Goal: Task Accomplishment & Management: Complete application form

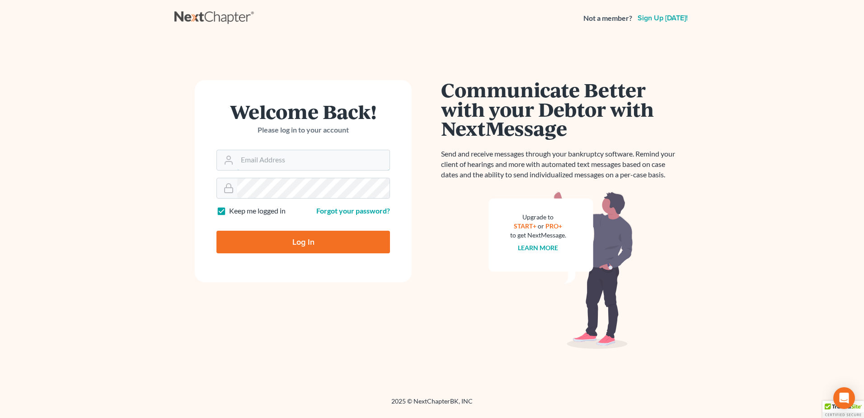
type input "[EMAIL_ADDRESS][DOMAIN_NAME]"
click at [292, 242] on input "Log In" at bounding box center [304, 242] width 174 height 23
type input "Thinking..."
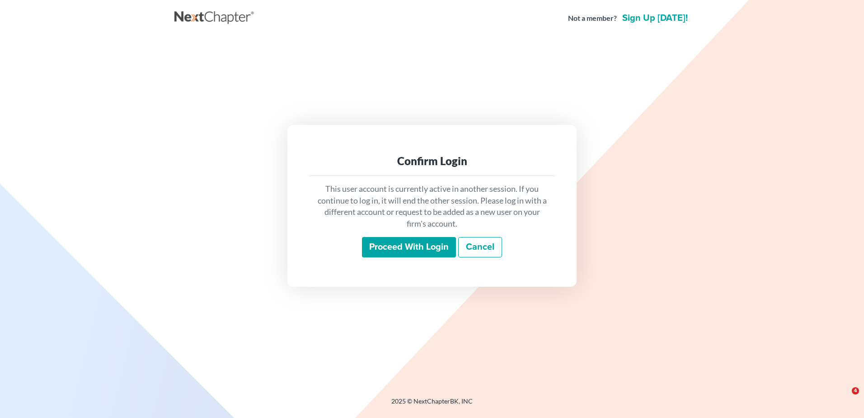
click at [410, 242] on input "Proceed with login" at bounding box center [409, 247] width 94 height 21
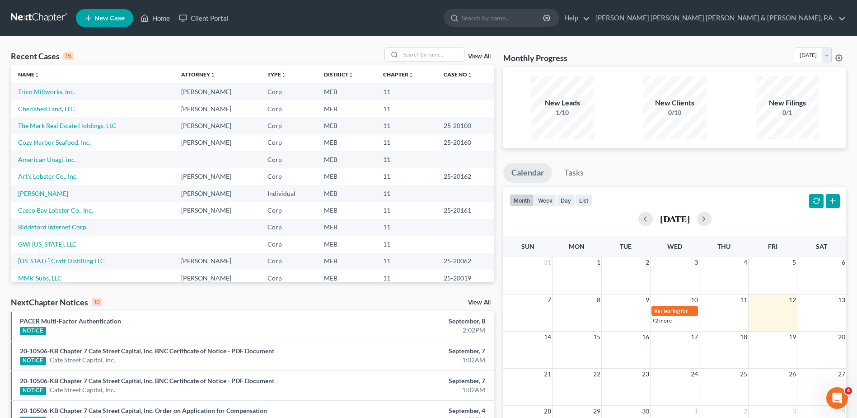
click at [57, 109] on link "Cherished Land, LLC" at bounding box center [46, 109] width 57 height 8
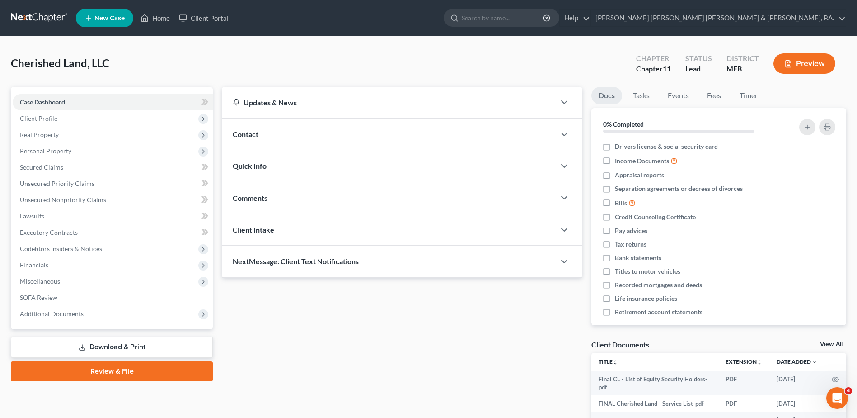
click at [137, 343] on link "Download & Print" at bounding box center [112, 346] width 202 height 21
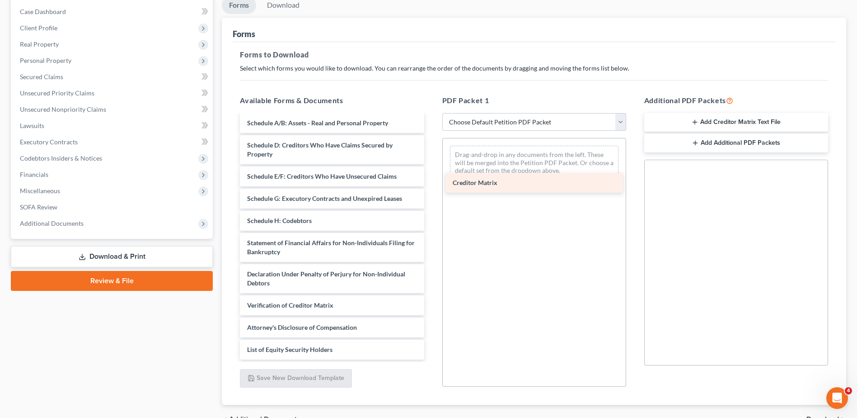
scroll to position [153, 0]
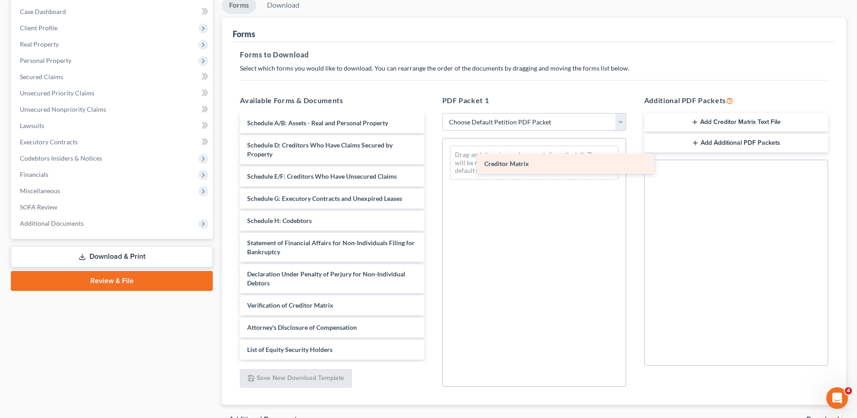
drag, startPoint x: 423, startPoint y: 212, endPoint x: 529, endPoint y: 161, distance: 117.9
click at [431, 161] on div "Creditor Matrix Final CL - List of Equity Security Holders-pdf FINAL Cherished …" at bounding box center [332, 160] width 198 height 397
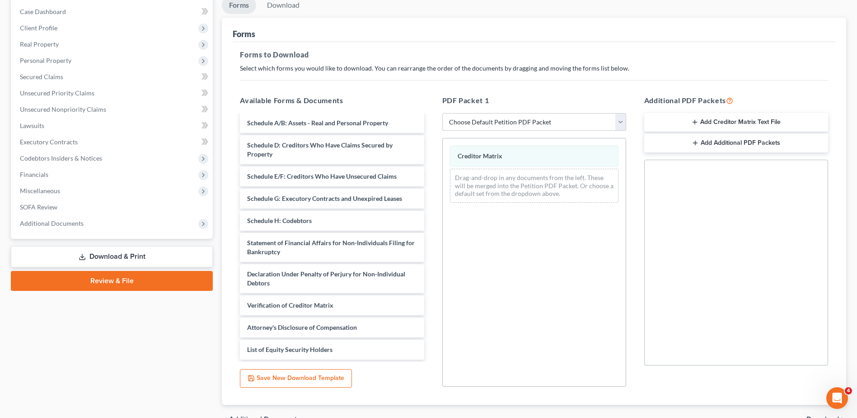
click at [546, 122] on select "Choose Default Petition PDF Packet Complete Bankruptcy Petition (all forms and …" at bounding box center [534, 122] width 184 height 18
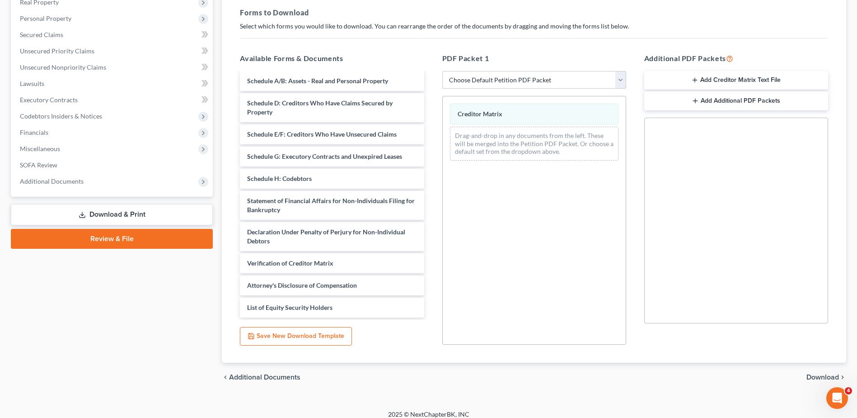
scroll to position [141, 0]
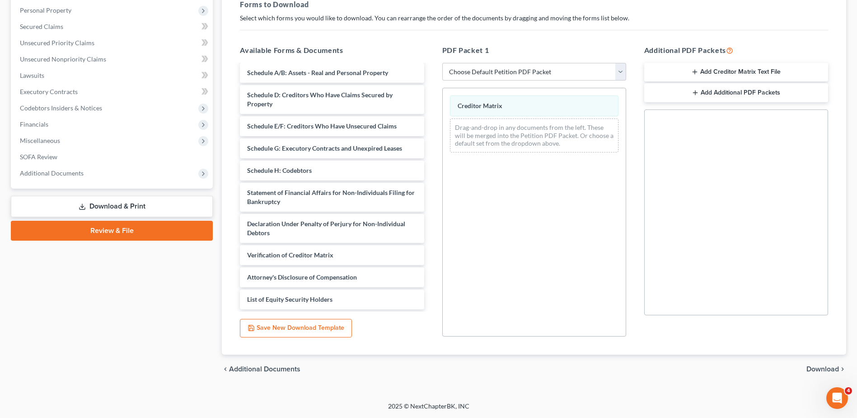
click at [730, 71] on button "Add Creditor Matrix Text File" at bounding box center [737, 72] width 184 height 19
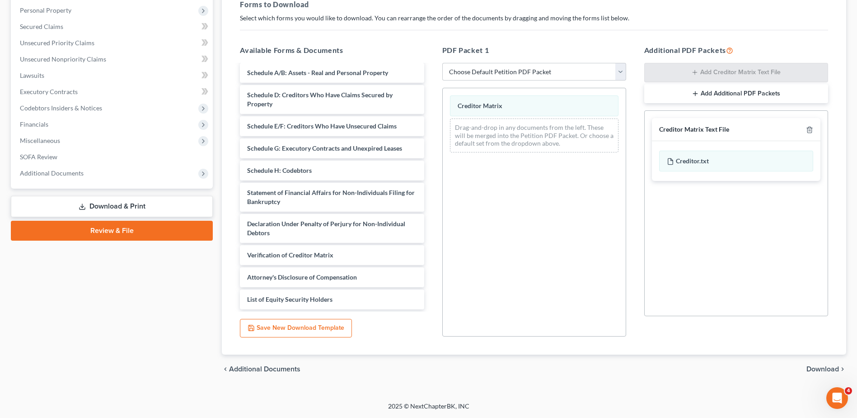
click at [721, 242] on div "Social Security Number Statement of Social Security Number Creditor Matrix Text…" at bounding box center [737, 213] width 184 height 206
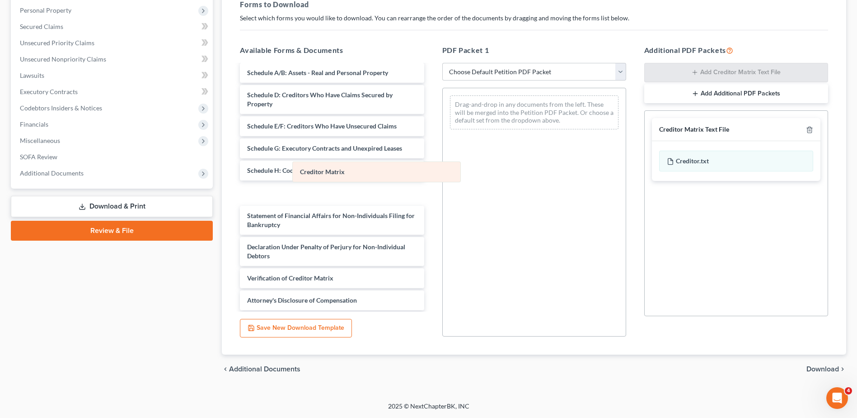
scroll to position [175, 0]
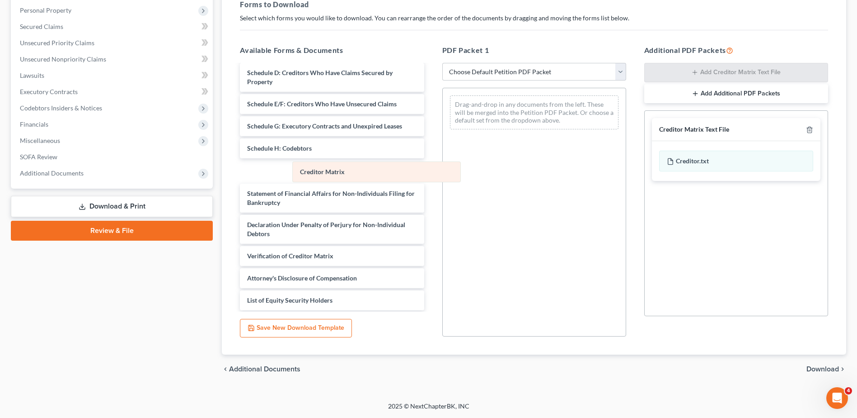
drag, startPoint x: 563, startPoint y: 105, endPoint x: 279, endPoint y: 208, distance: 302.1
click at [443, 137] on div "Creditor Matrix Creditor Matrix Drag-and-drop in any documents from the left. T…" at bounding box center [534, 112] width 183 height 48
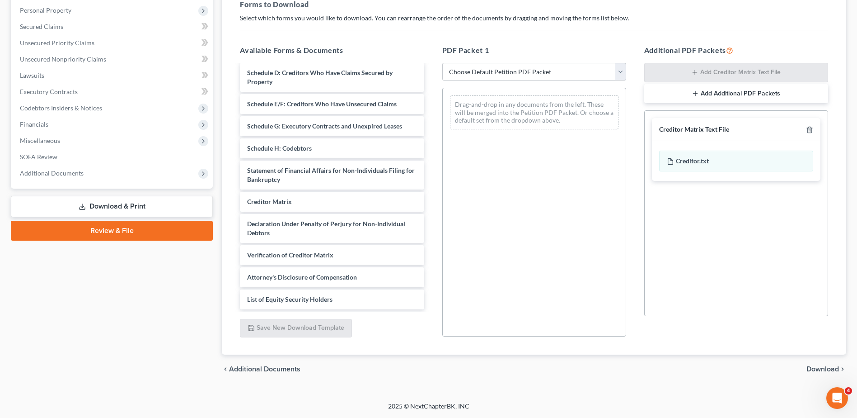
click at [768, 310] on div "Social Security Number Statement of Social Security Number Creditor Matrix Text…" at bounding box center [737, 213] width 184 height 206
click at [817, 366] on span "Download" at bounding box center [823, 368] width 33 height 7
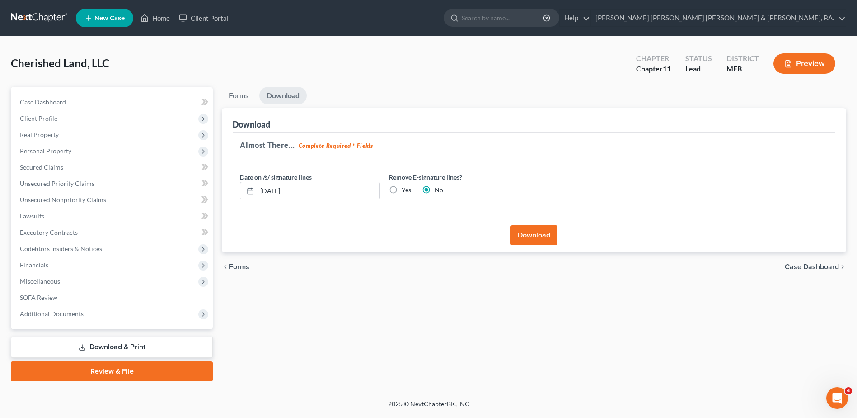
scroll to position [0, 0]
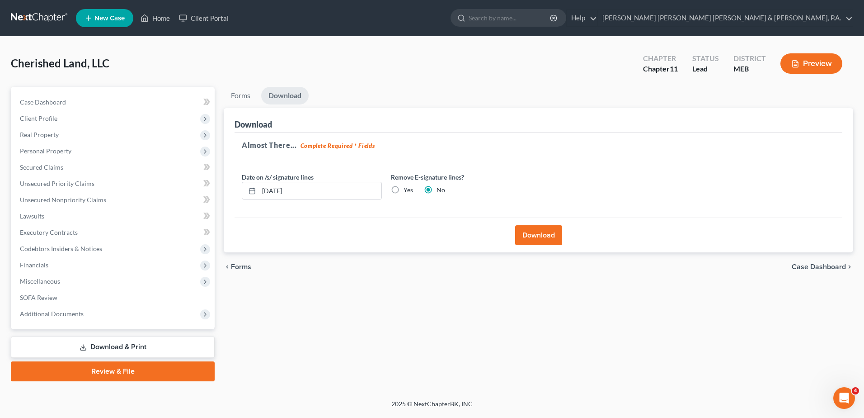
click at [404, 189] on label "Yes" at bounding box center [408, 189] width 9 height 9
click at [407, 189] on input "Yes" at bounding box center [410, 188] width 6 height 6
radio input "true"
radio input "false"
drag, startPoint x: 268, startPoint y: 197, endPoint x: 56, endPoint y: 216, distance: 213.7
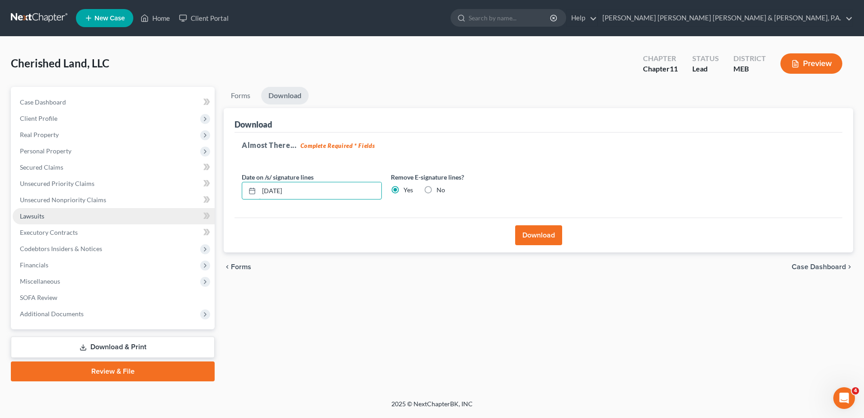
click at [56, 217] on div "Petition Navigation Case Dashboard Payments Invoices Payments Payments Credit R…" at bounding box center [432, 234] width 852 height 294
click at [524, 235] on button "Download" at bounding box center [538, 235] width 47 height 20
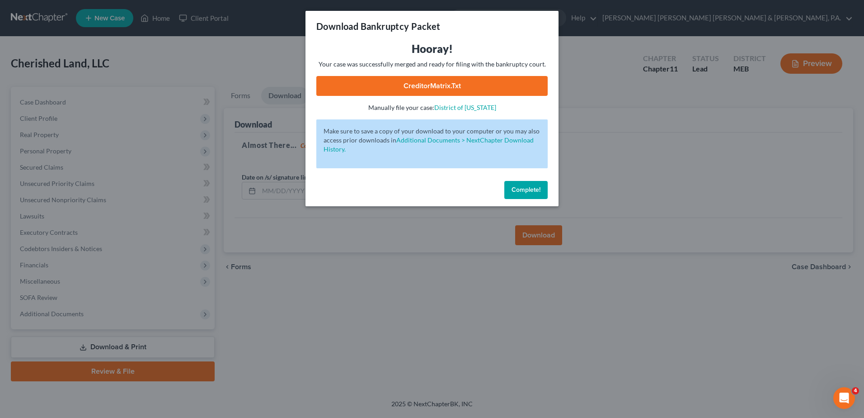
click at [411, 87] on link "CreditorMatrix.txt" at bounding box center [431, 86] width 231 height 20
click at [533, 185] on button "Complete!" at bounding box center [525, 190] width 43 height 18
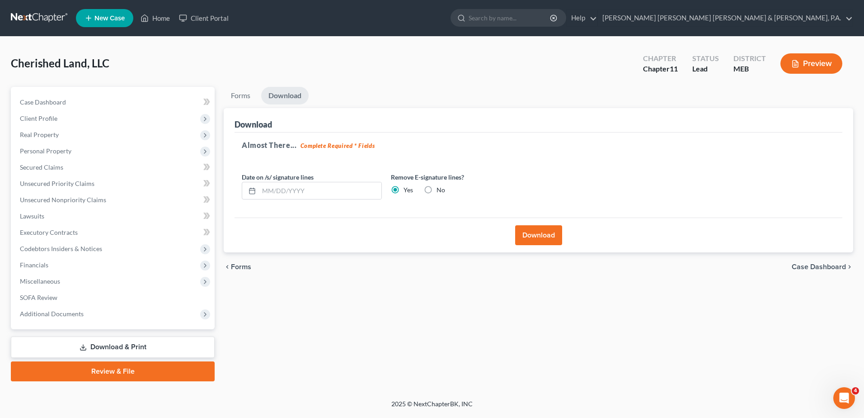
click at [227, 69] on div "Cherished Land, LLC Upgraded Chapter Chapter 11 Status Lead District MEB Preview" at bounding box center [432, 66] width 843 height 39
click at [147, 16] on icon at bounding box center [145, 18] width 6 height 7
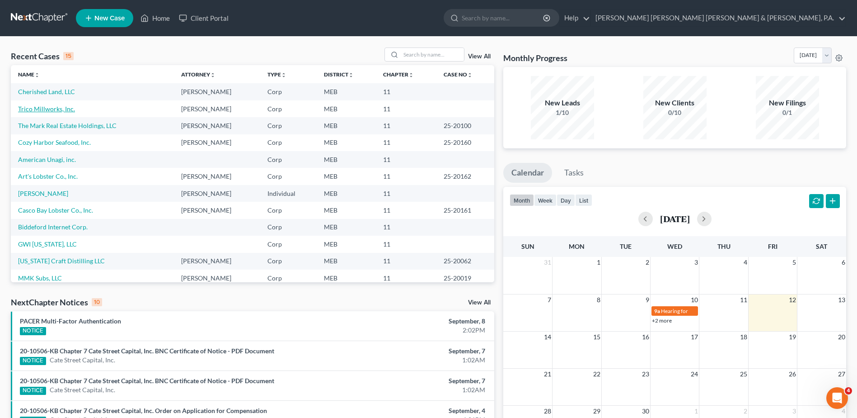
click at [59, 112] on link "Trico Millworks, Inc." at bounding box center [46, 109] width 57 height 8
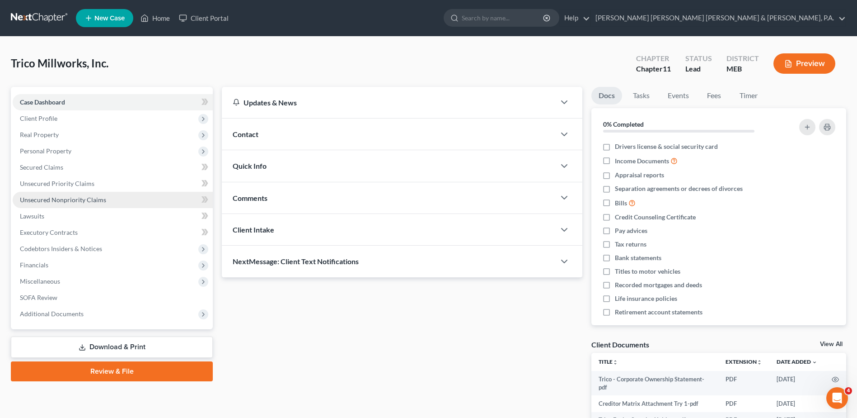
click at [75, 200] on span "Unsecured Nonpriority Claims" at bounding box center [63, 200] width 86 height 8
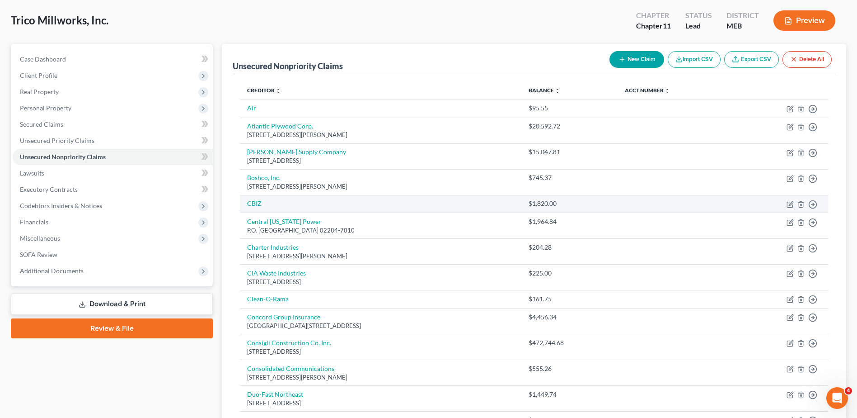
scroll to position [45, 0]
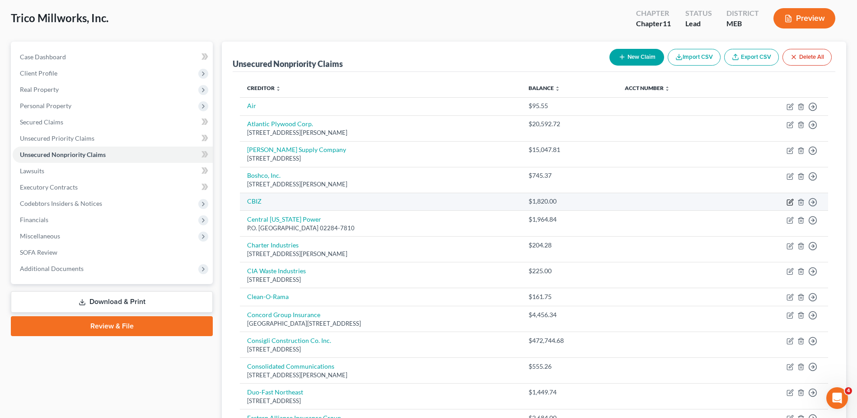
click at [791, 200] on icon "button" at bounding box center [790, 201] width 7 height 7
select select "15"
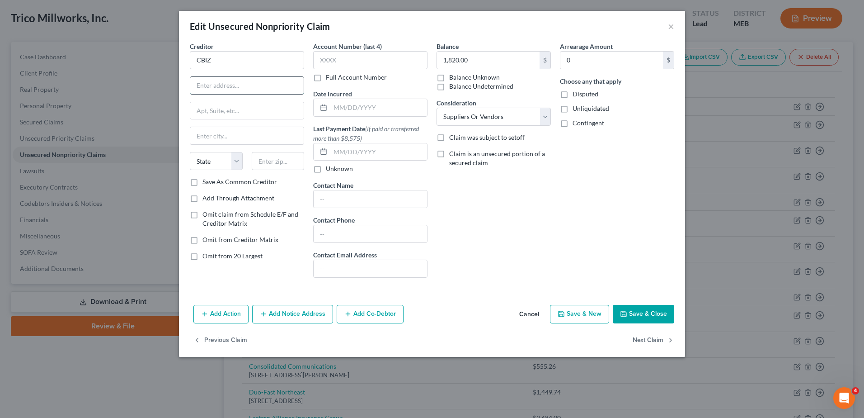
click at [225, 82] on input "text" at bounding box center [246, 85] width 113 height 17
type input "200 Middle Street"
type input "Suite 401"
type input "Portland"
select select "20"
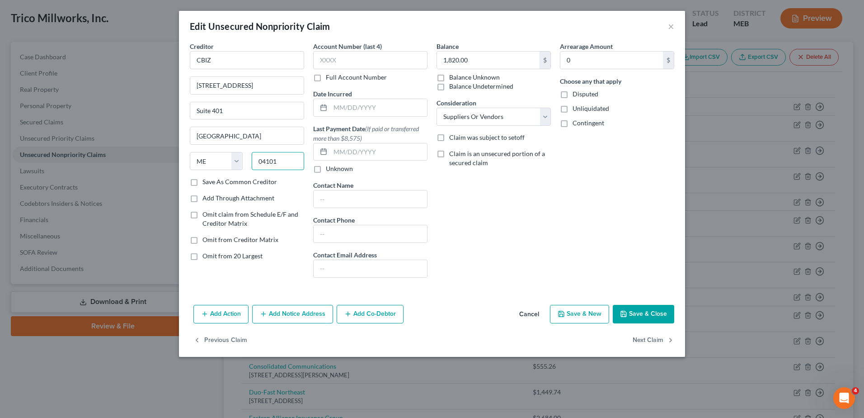
type input "04101"
click at [648, 311] on button "Save & Close" at bounding box center [643, 314] width 61 height 19
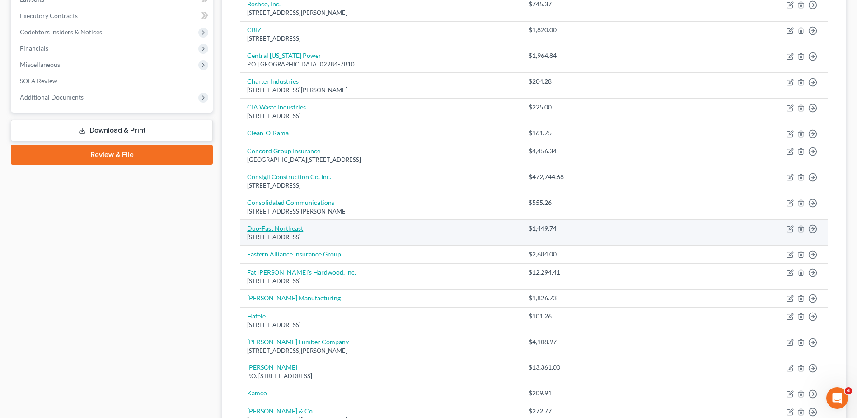
scroll to position [226, 0]
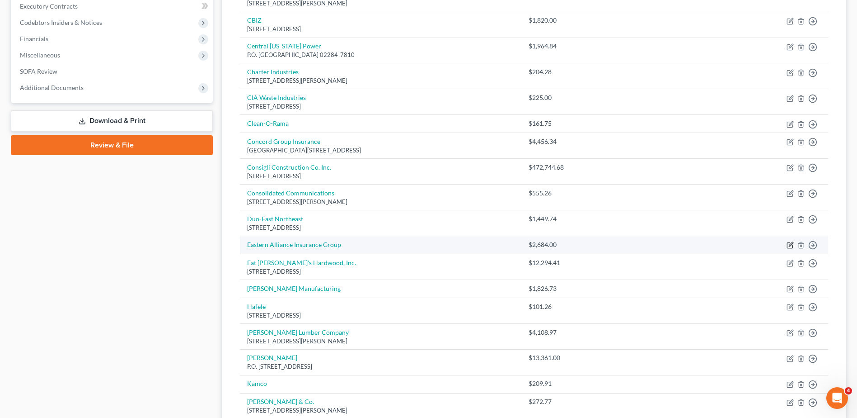
click at [788, 248] on icon "button" at bounding box center [789, 245] width 5 height 5
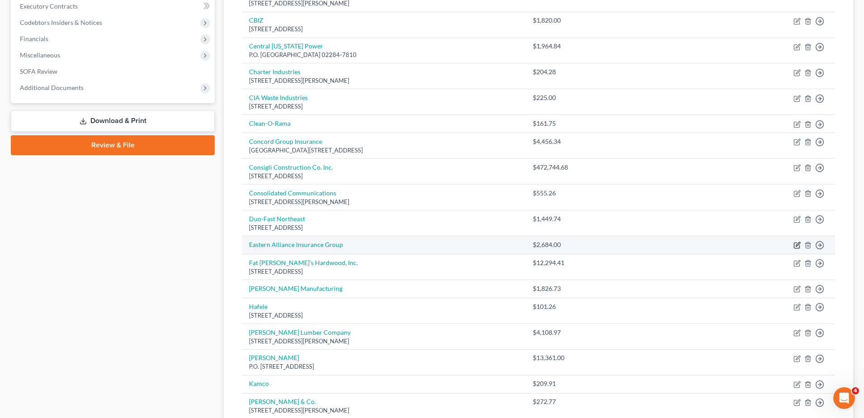
select select "14"
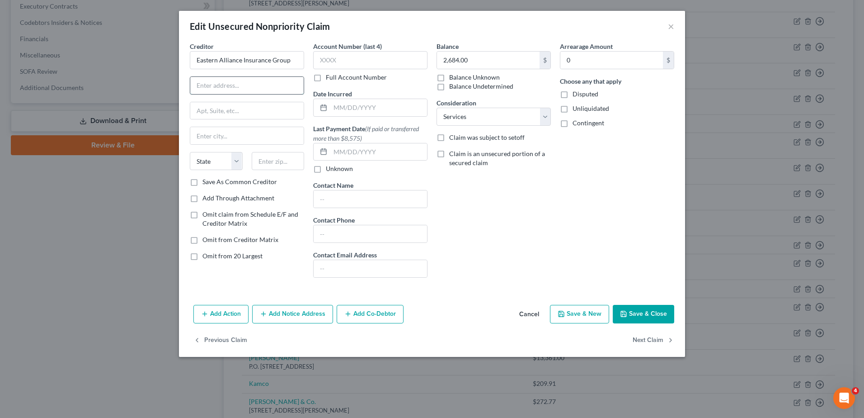
drag, startPoint x: 260, startPoint y: 81, endPoint x: 261, endPoint y: 86, distance: 5.4
click at [260, 81] on input "text" at bounding box center [246, 85] width 113 height 17
type input "86 Main street"
type input "Suite 304"
type input "Auburn"
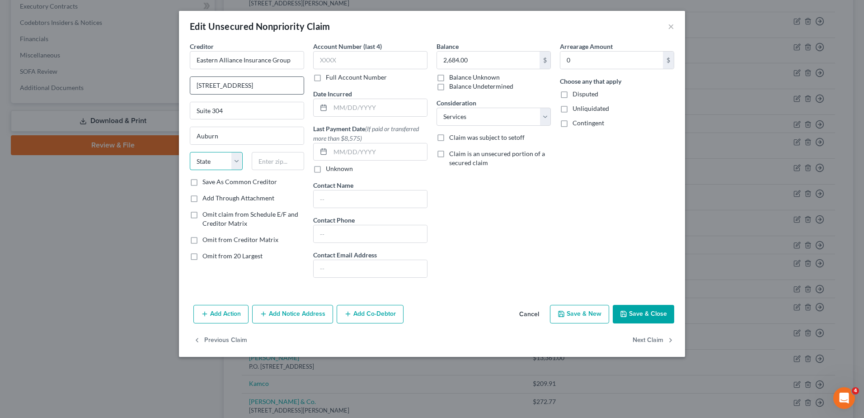
select select "20"
type input "04210"
click at [635, 320] on button "Save & Close" at bounding box center [643, 314] width 61 height 19
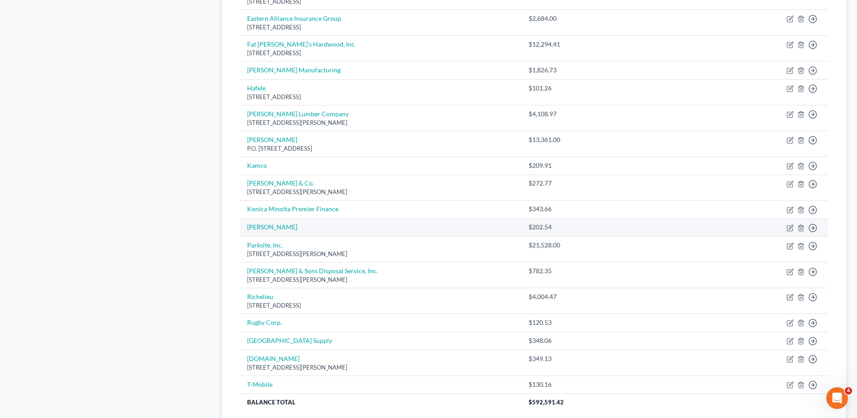
scroll to position [407, 0]
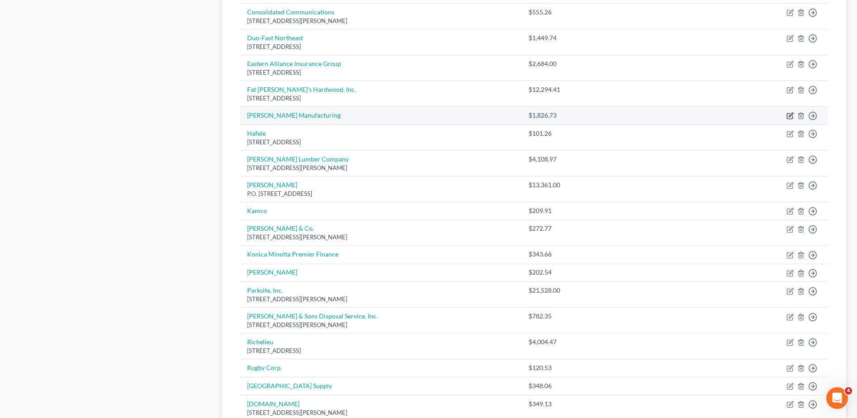
click at [792, 115] on icon "button" at bounding box center [790, 115] width 7 height 7
select select "15"
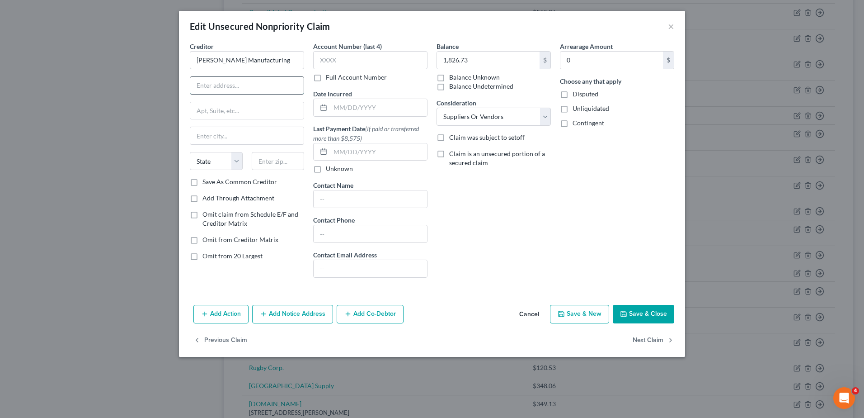
click at [239, 84] on input "text" at bounding box center [246, 85] width 113 height 17
type input "2616 N Renn Ave"
type input "F"
type input "Fresno"
select select "4"
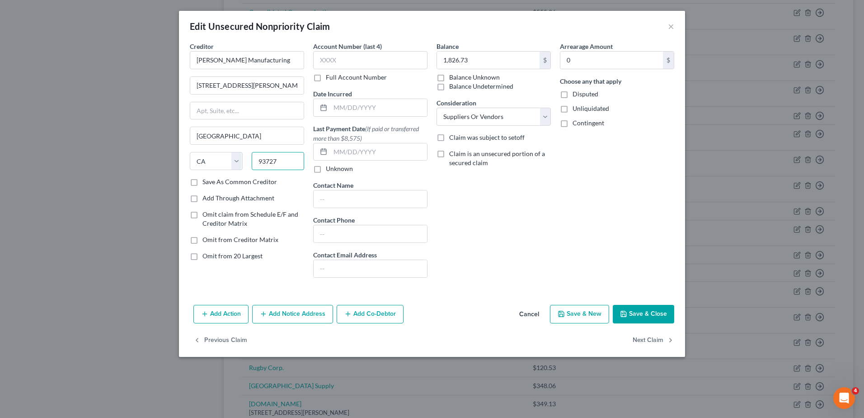
type input "93727"
click at [641, 314] on button "Save & Close" at bounding box center [643, 314] width 61 height 19
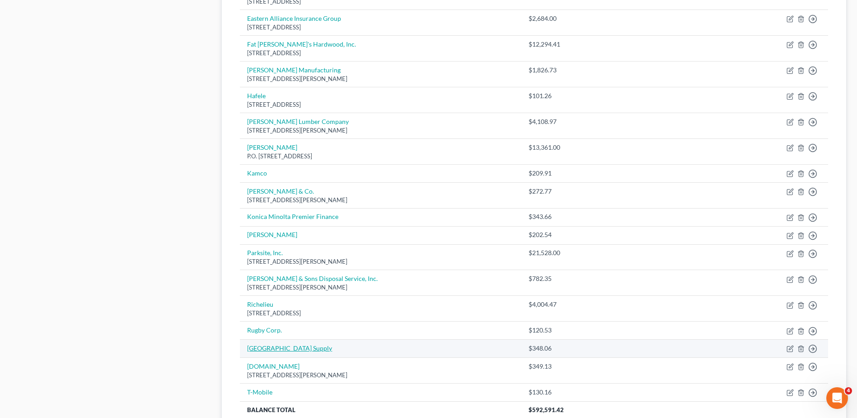
scroll to position [564, 0]
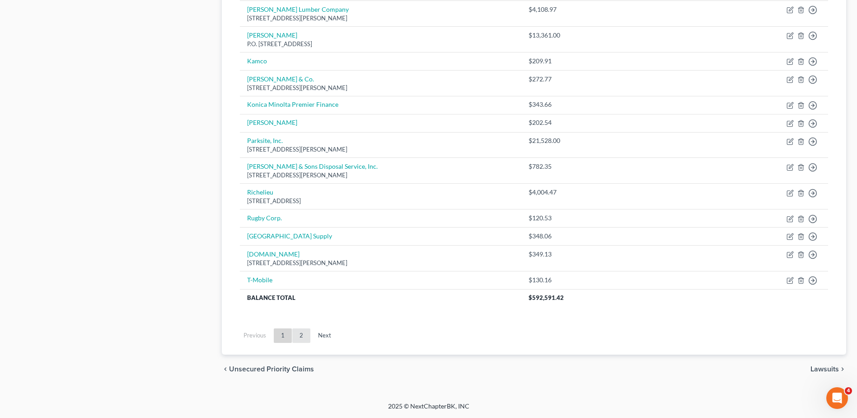
click at [298, 336] on link "2" at bounding box center [301, 335] width 18 height 14
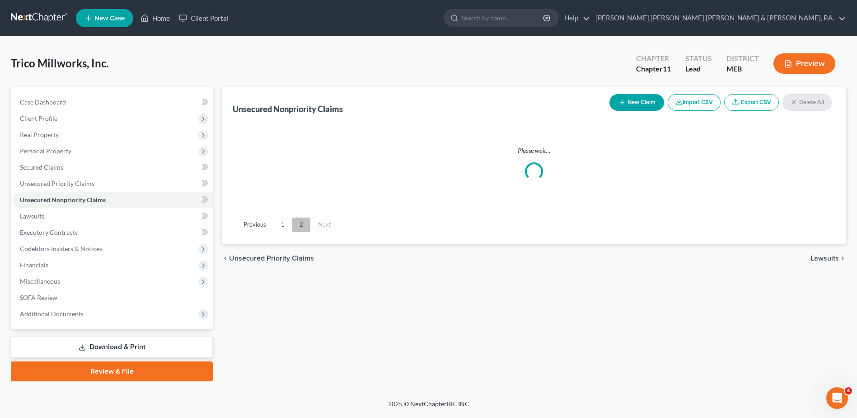
scroll to position [0, 0]
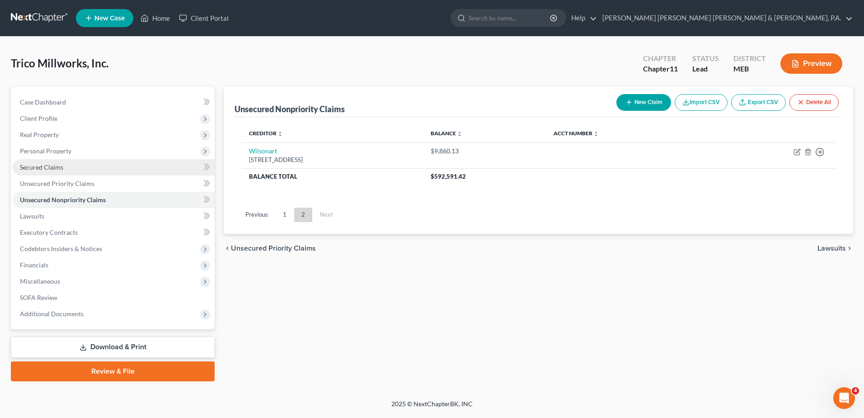
click at [92, 162] on link "Secured Claims" at bounding box center [114, 167] width 202 height 16
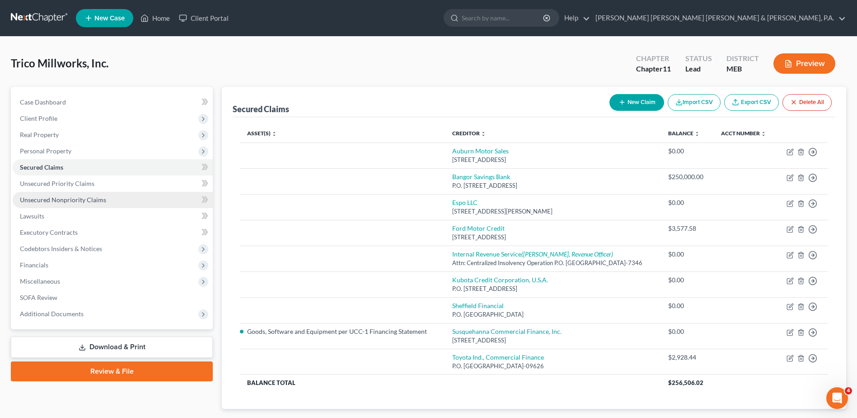
click at [74, 205] on link "Unsecured Nonpriority Claims" at bounding box center [113, 200] width 200 height 16
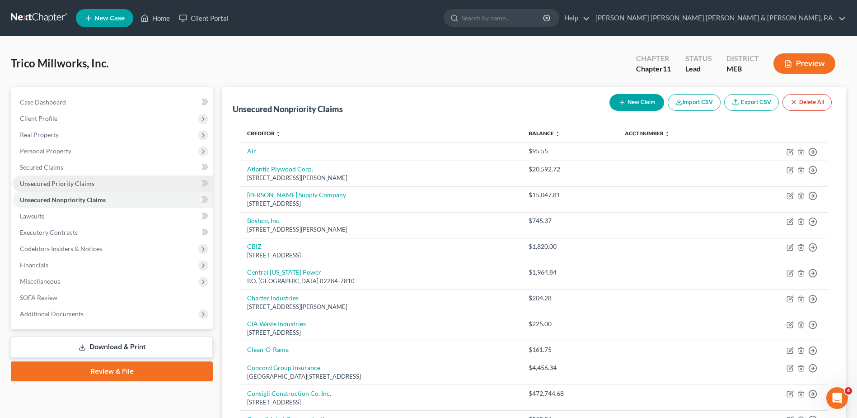
click at [75, 186] on span "Unsecured Priority Claims" at bounding box center [57, 183] width 75 height 8
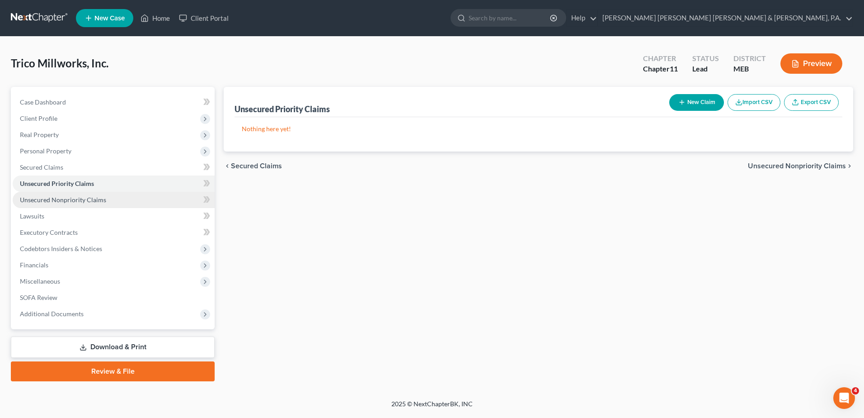
click at [79, 196] on span "Unsecured Nonpriority Claims" at bounding box center [63, 200] width 86 height 8
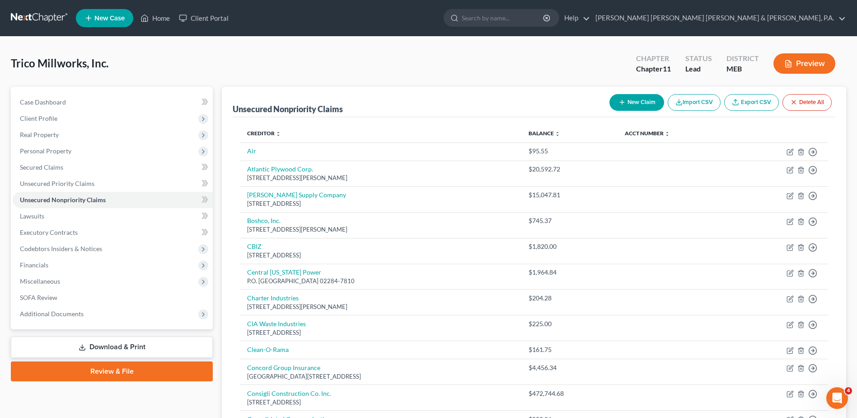
click at [802, 61] on button "Preview" at bounding box center [805, 63] width 62 height 20
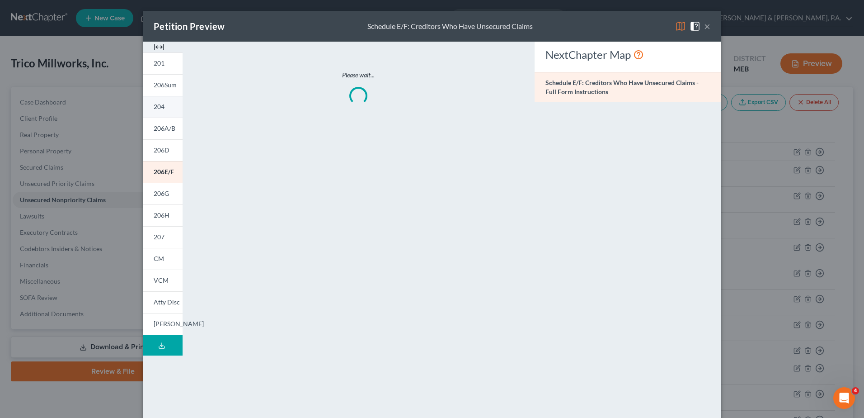
click at [166, 109] on link "204" at bounding box center [163, 107] width 40 height 22
click at [706, 25] on button "×" at bounding box center [707, 26] width 6 height 11
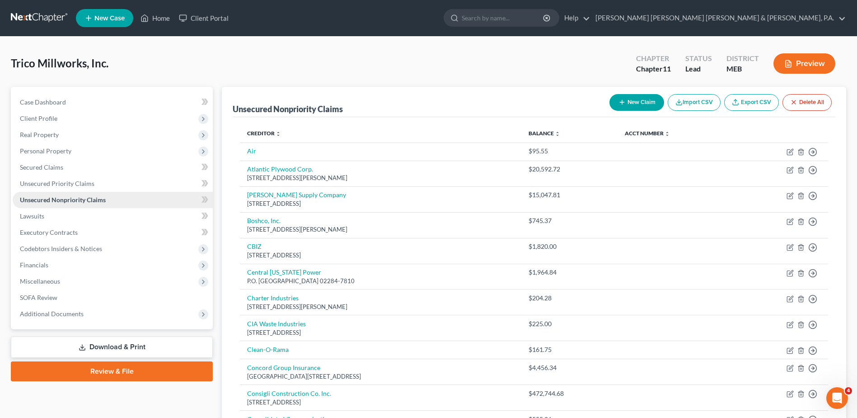
click at [81, 201] on span "Unsecured Nonpriority Claims" at bounding box center [63, 200] width 86 height 8
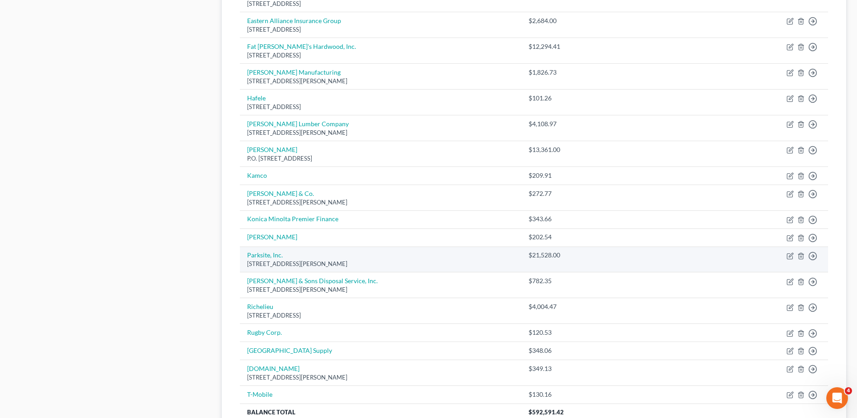
scroll to position [497, 0]
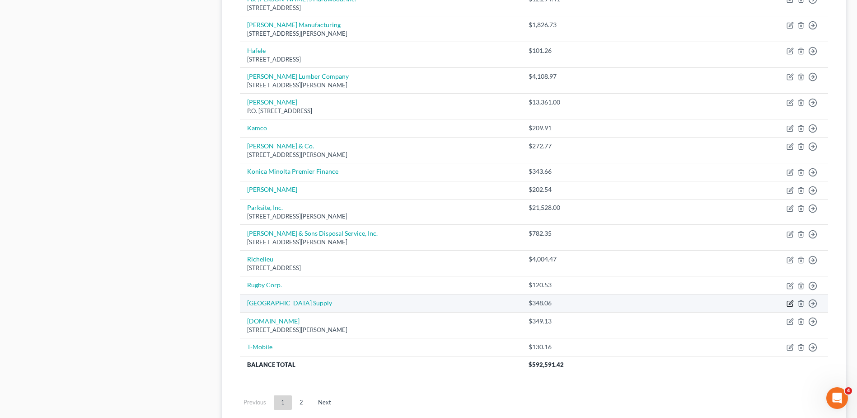
click at [791, 302] on icon "button" at bounding box center [790, 303] width 7 height 7
select select "15"
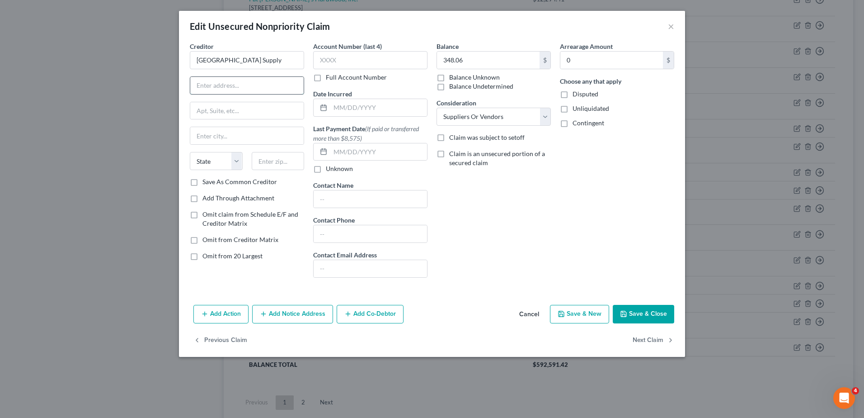
click at [237, 90] on input "text" at bounding box center [246, 85] width 113 height 17
type input "190 Ossipee Trail"
click at [233, 137] on input "text" at bounding box center [246, 135] width 113 height 17
type input "West Standish"
select select "20"
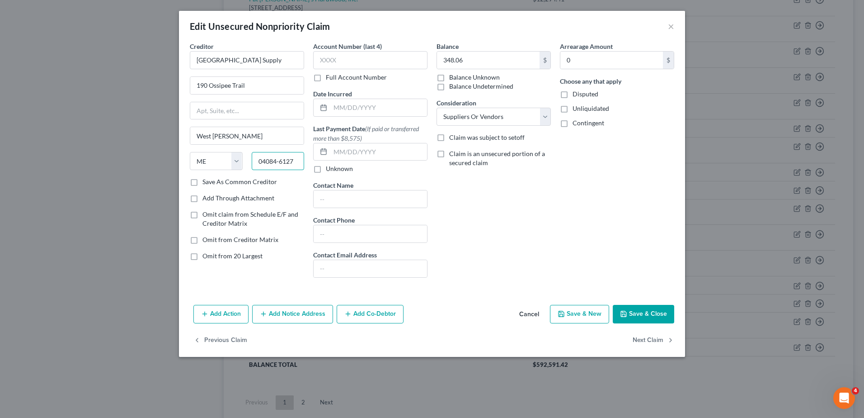
type input "04084-6127"
click at [659, 315] on button "Save & Close" at bounding box center [643, 314] width 61 height 19
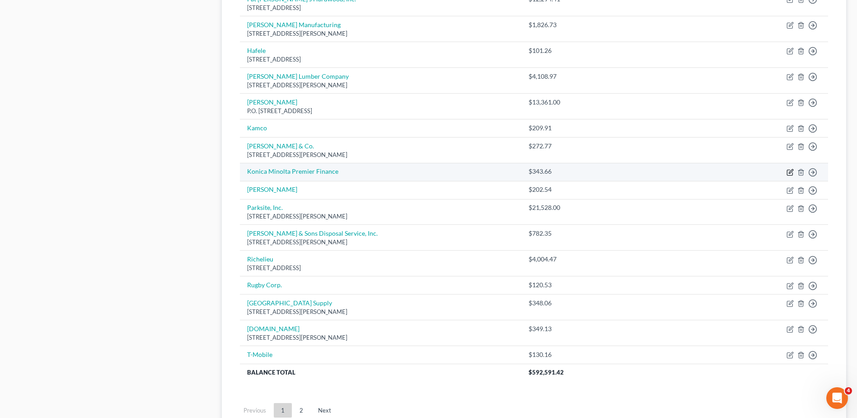
click at [787, 172] on icon "button" at bounding box center [790, 172] width 7 height 7
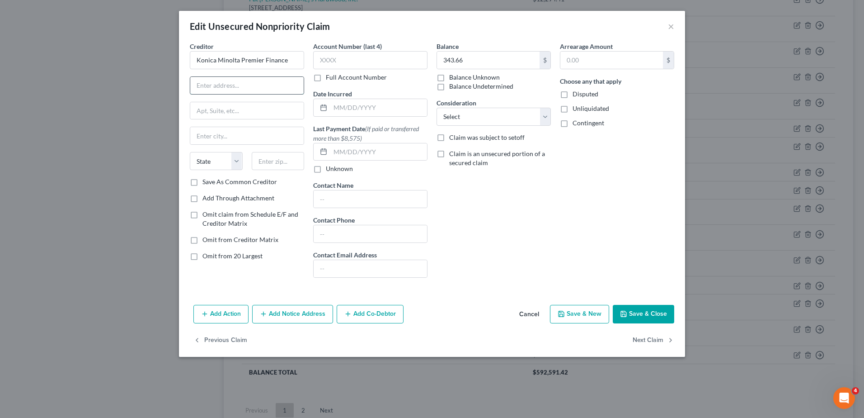
click at [273, 85] on input "text" at bounding box center [246, 85] width 113 height 17
type input "100 Williams Drive"
type input "R"
type input "Ramsey"
select select "33"
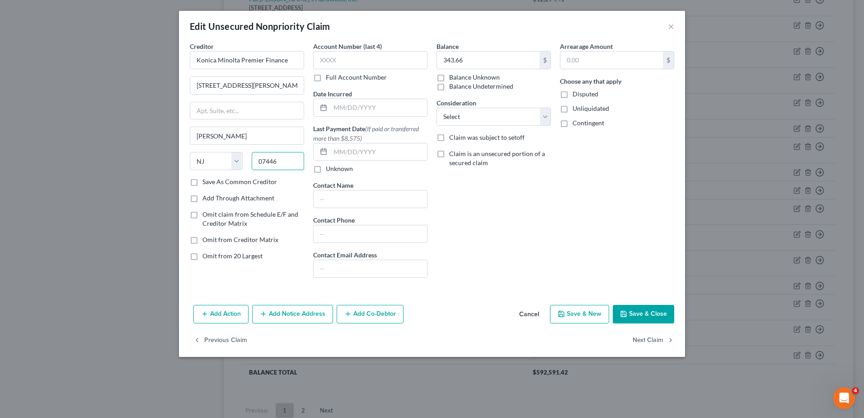
type input "07446"
click at [645, 315] on button "Save & Close" at bounding box center [643, 314] width 61 height 19
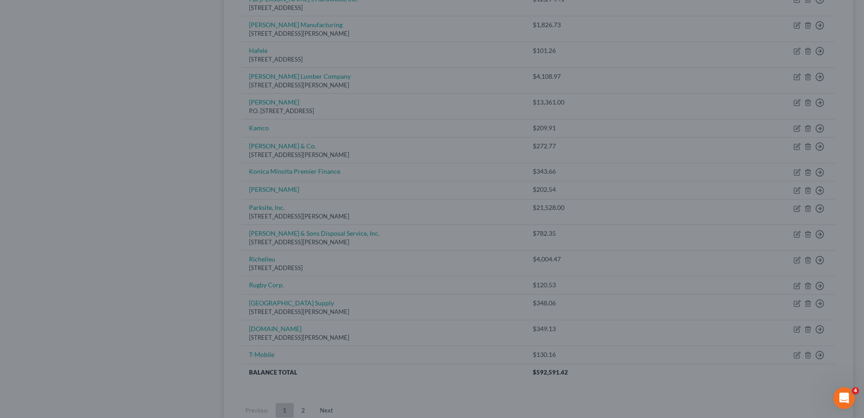
type input "0"
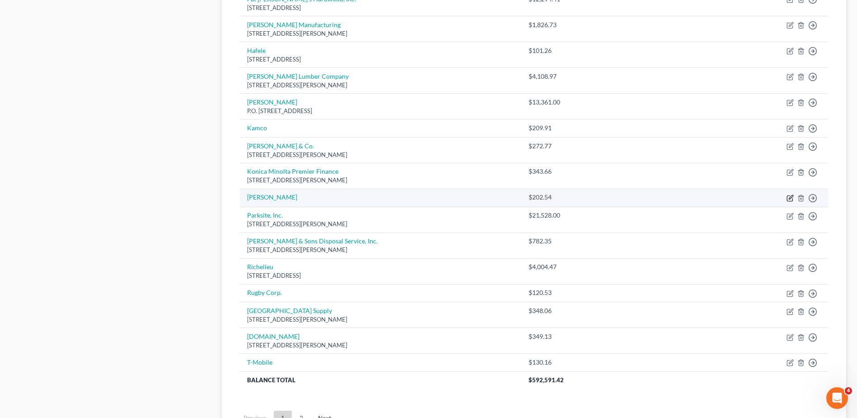
click at [789, 198] on icon "button" at bounding box center [790, 197] width 7 height 7
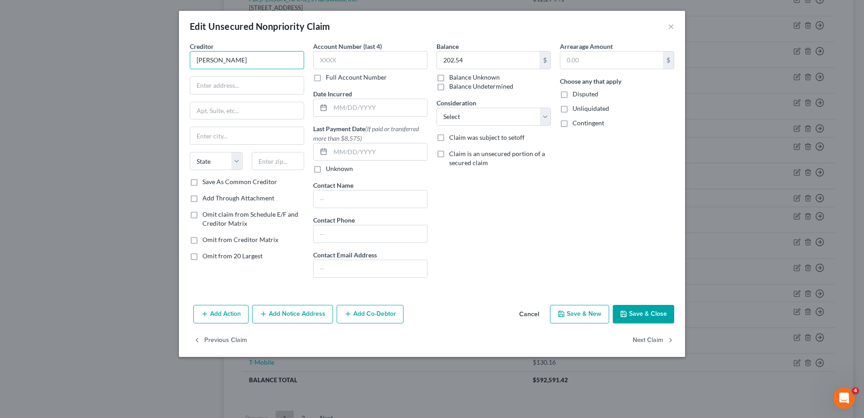
drag, startPoint x: 254, startPoint y: 56, endPoint x: 92, endPoint y: 47, distance: 161.6
click at [92, 47] on div "Edit Unsecured Nonpriority Claim × Creditor * Larry Mathieu Saw State AL AK AR …" at bounding box center [432, 209] width 864 height 418
type input "Mathieu Saw & Tool, Inc."
type input "7 Enterprise St"
type input "Lewiston"
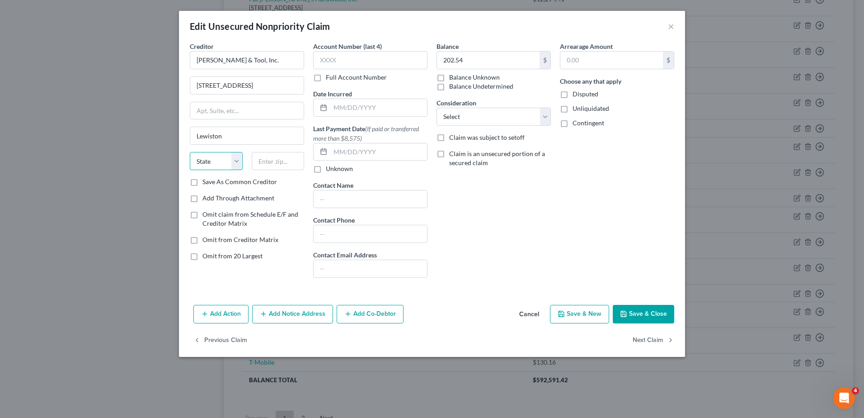
select select "20"
type input "04241"
click at [643, 318] on button "Save & Close" at bounding box center [643, 314] width 61 height 19
type input "0"
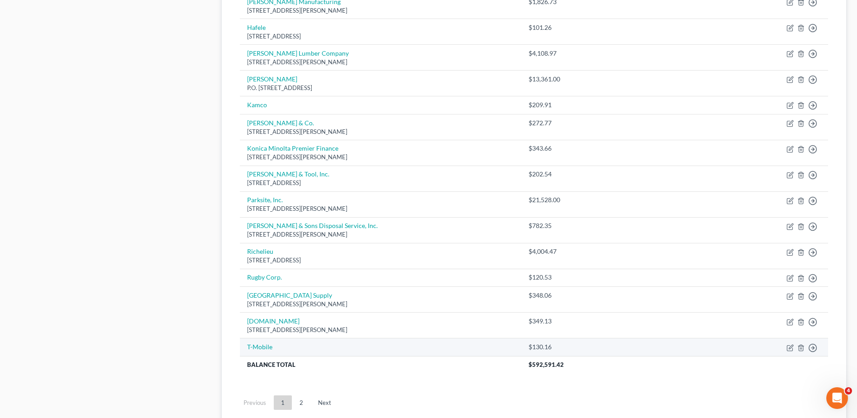
scroll to position [542, 0]
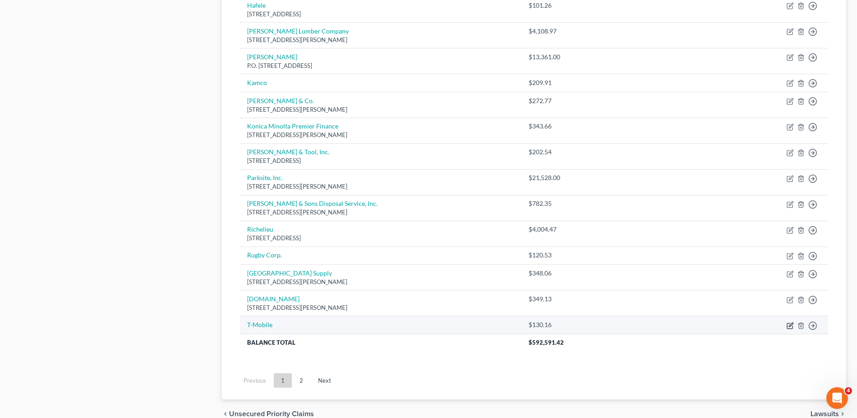
click at [787, 326] on icon "button" at bounding box center [789, 325] width 5 height 5
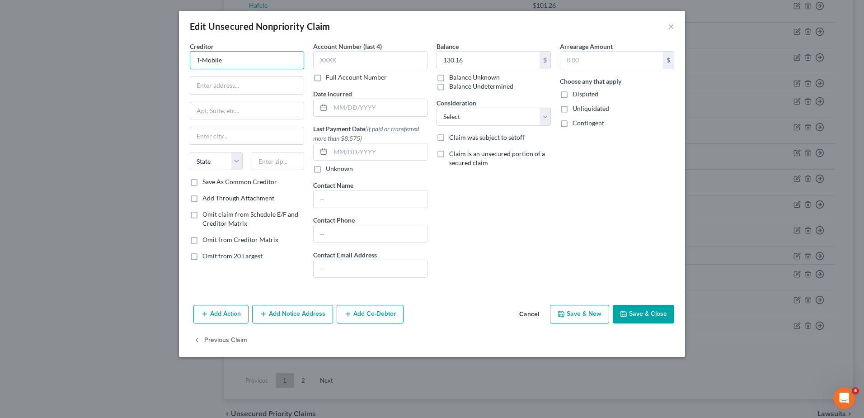
click at [241, 61] on input "T-Mobile" at bounding box center [247, 60] width 114 height 18
click at [227, 86] on input "text" at bounding box center [246, 85] width 113 height 17
type input "T-Mobile"
type input "Attn: Bankruptcy Team"
type input "P.O. Box 53410"
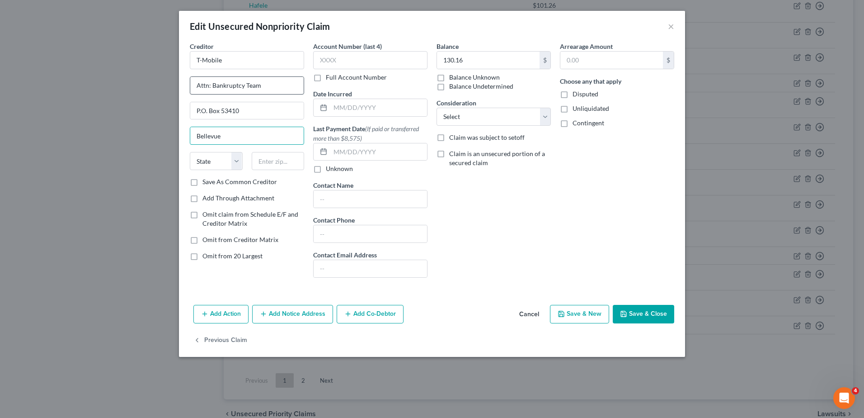
type input "Bellevue"
select select "50"
type input "98015-3410"
click at [659, 313] on button "Save & Close" at bounding box center [643, 314] width 61 height 19
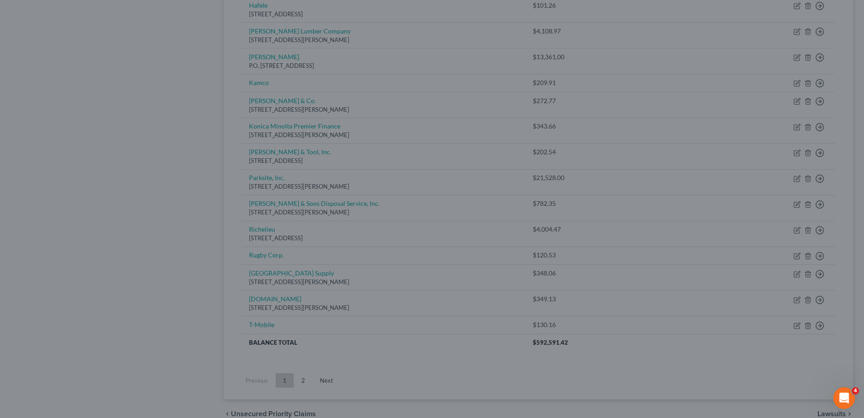
type input "0"
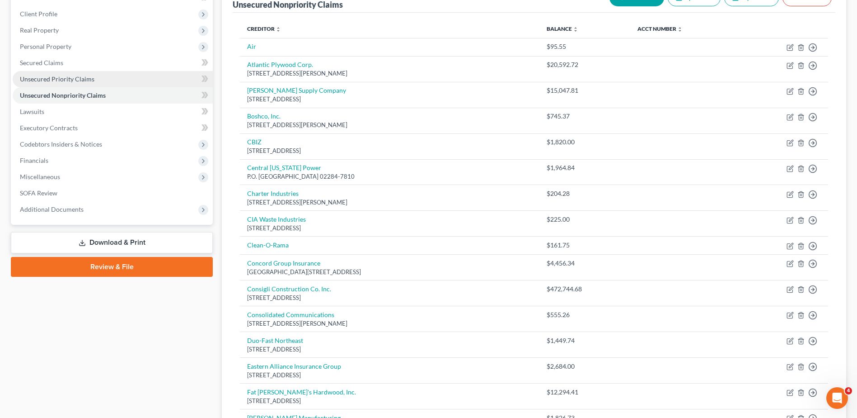
scroll to position [45, 0]
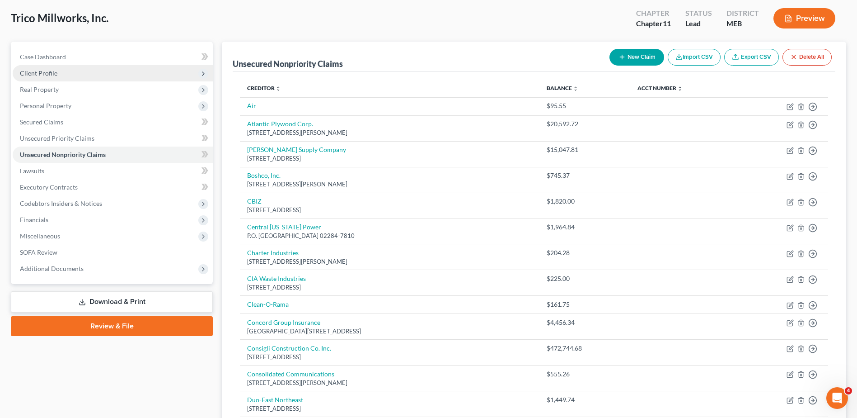
click at [42, 76] on span "Client Profile" at bounding box center [39, 73] width 38 height 8
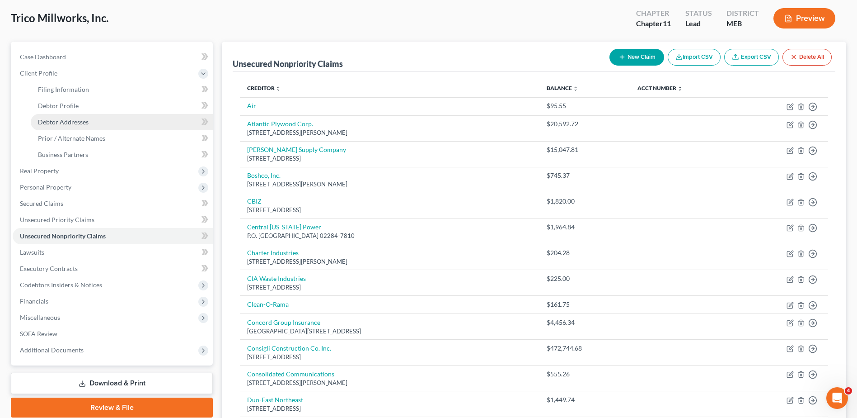
click at [70, 120] on span "Debtor Addresses" at bounding box center [63, 122] width 51 height 8
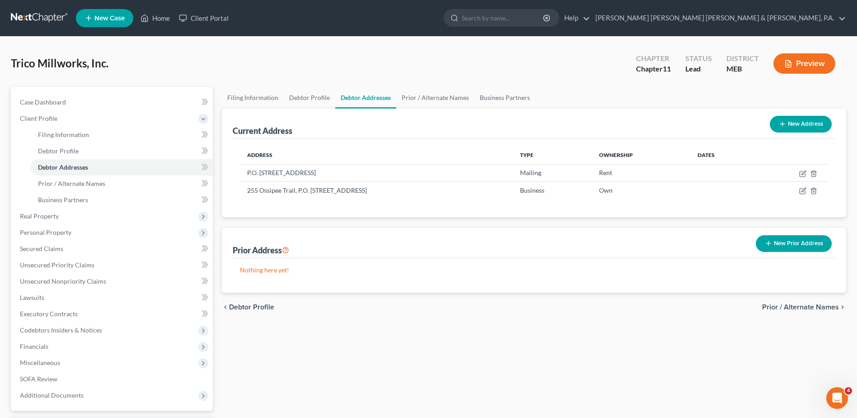
click at [368, 361] on div "Filing Information Debtor Profile Debtor Addresses Prior / Alternate Names Busi…" at bounding box center [534, 275] width 634 height 376
click at [55, 245] on span "Secured Claims" at bounding box center [41, 249] width 43 height 8
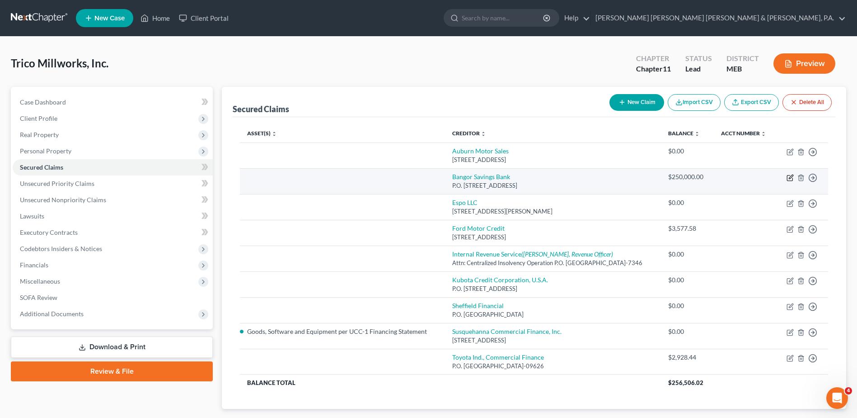
click at [790, 177] on icon "button" at bounding box center [790, 177] width 7 height 7
select select "20"
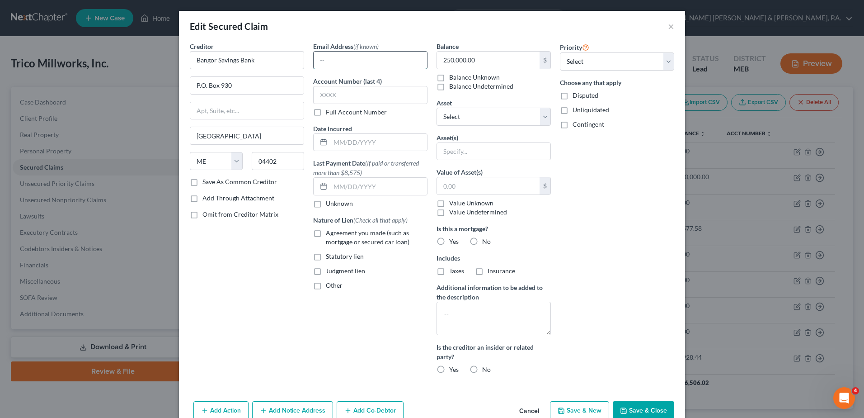
click at [353, 57] on input "text" at bounding box center [370, 60] width 113 height 17
type input "michael.hahn@bangor.com"
click at [637, 407] on button "Save & Close" at bounding box center [643, 410] width 61 height 19
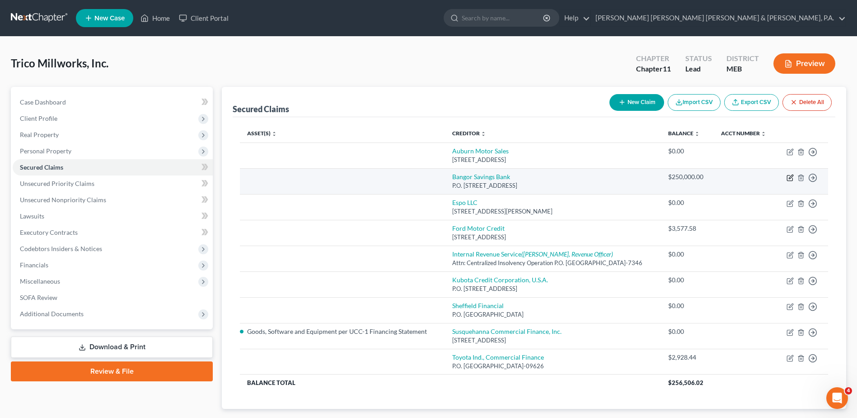
click at [789, 179] on icon "button" at bounding box center [790, 177] width 7 height 7
select select "20"
select select "0"
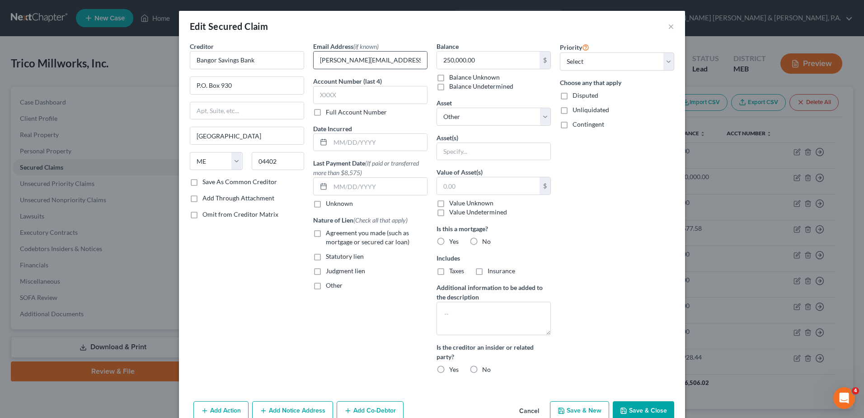
click at [372, 59] on input "michael.hahn@bangor.com" at bounding box center [370, 60] width 113 height 17
click at [644, 411] on button "Save & Close" at bounding box center [643, 410] width 61 height 19
select select
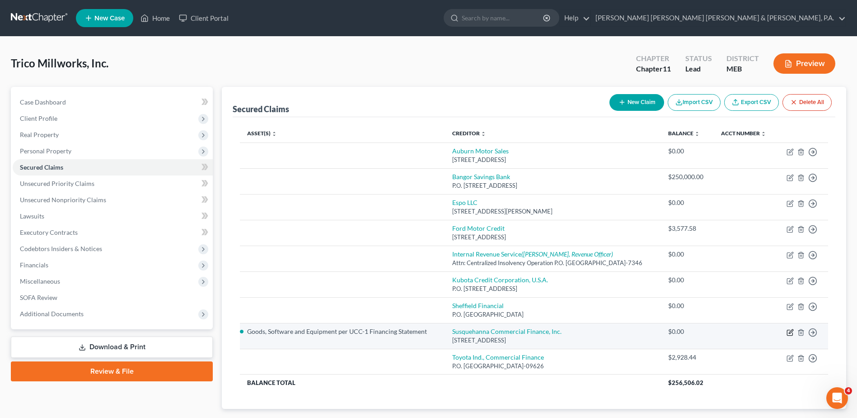
click at [791, 333] on icon "button" at bounding box center [790, 332] width 7 height 7
select select "39"
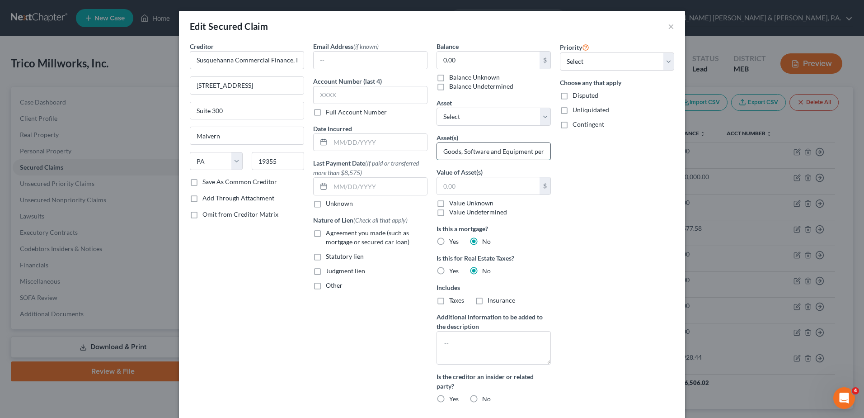
click at [490, 152] on input "Goods, Software and Equipment per UCC-1 Financing Statement" at bounding box center [493, 151] width 113 height 17
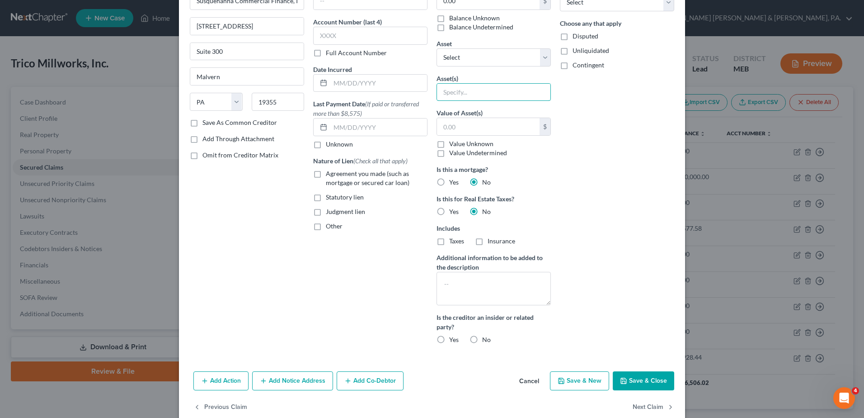
scroll to position [75, 0]
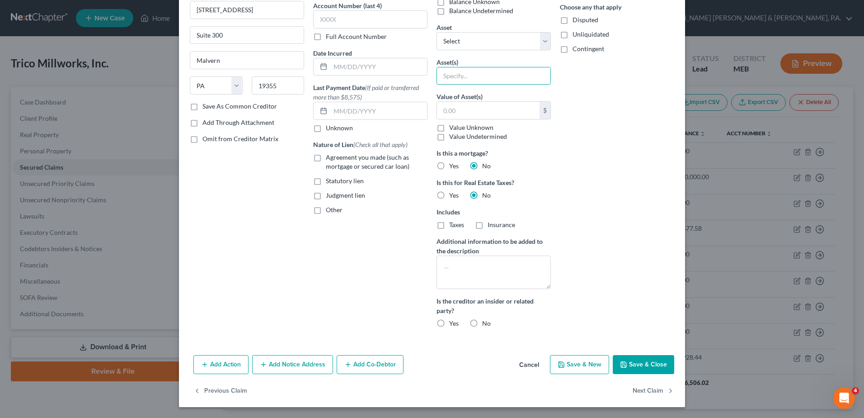
click at [640, 359] on button "Save & Close" at bounding box center [643, 364] width 61 height 19
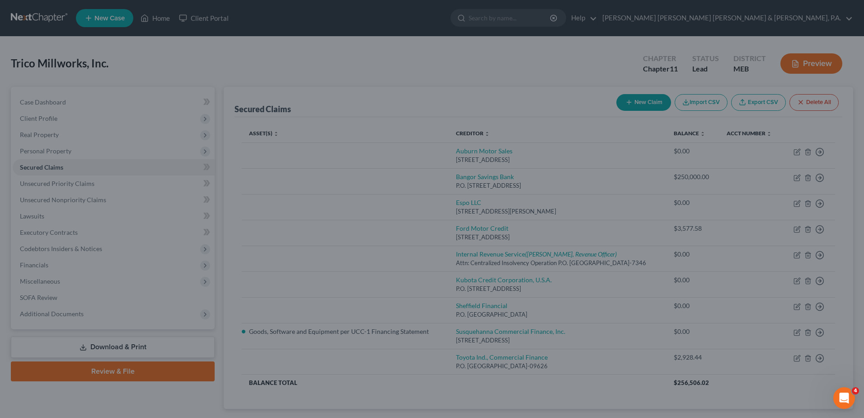
scroll to position [0, 0]
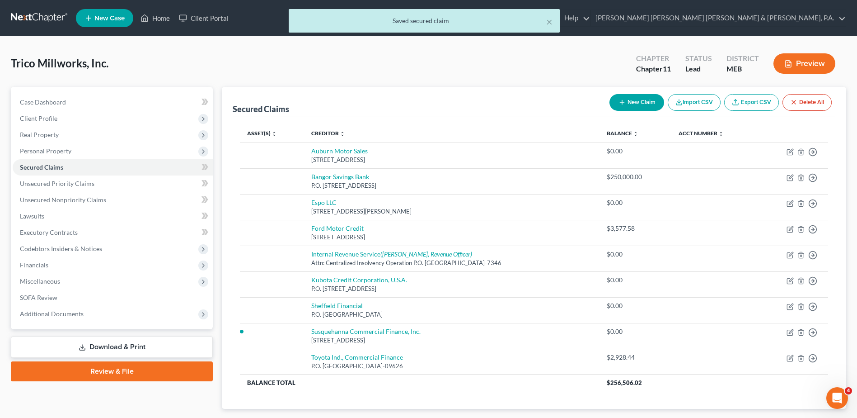
click at [606, 394] on div "Asset(s) expand_more expand_less unfold_more Creditor expand_more expand_less u…" at bounding box center [534, 263] width 603 height 292
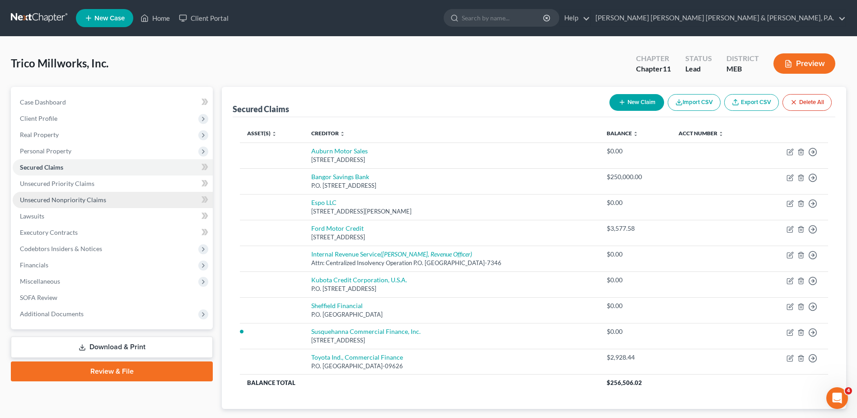
click at [112, 200] on link "Unsecured Nonpriority Claims" at bounding box center [113, 200] width 200 height 16
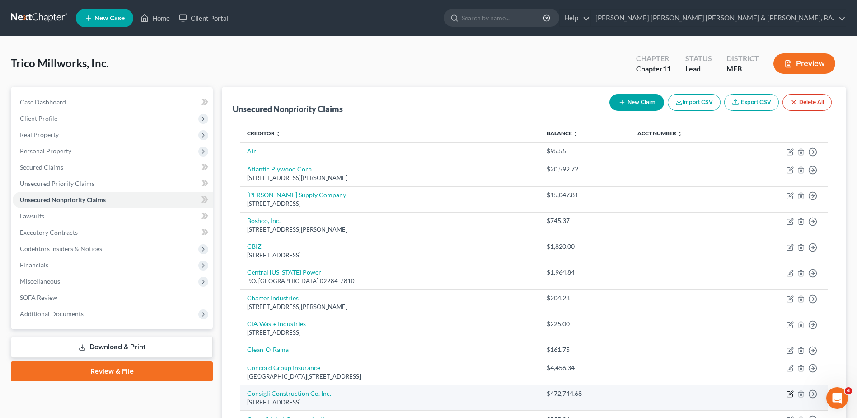
click at [793, 394] on icon "button" at bounding box center [790, 393] width 7 height 7
select select "20"
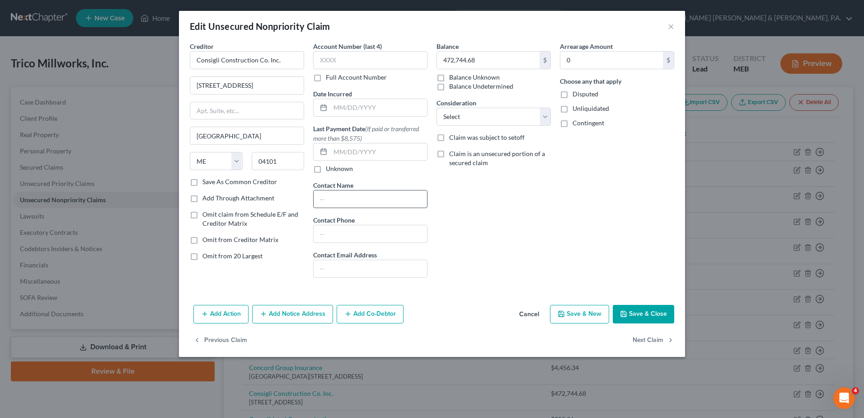
click at [350, 198] on input "text" at bounding box center [370, 198] width 113 height 17
type input "Jonathan C. Burwood"
click at [358, 272] on input "text" at bounding box center [370, 268] width 113 height 17
type input "jburwood@wattieder.com"
click at [633, 311] on button "Save & Close" at bounding box center [643, 314] width 61 height 19
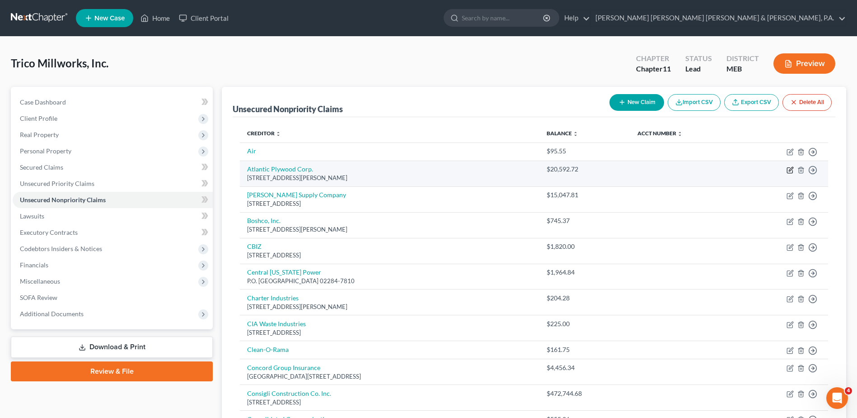
click at [792, 167] on icon "button" at bounding box center [791, 169] width 4 height 4
select select "20"
select select "15"
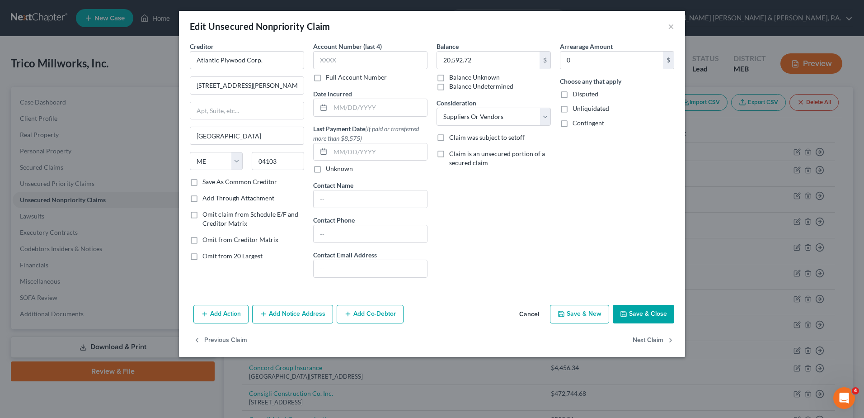
click at [350, 259] on label "Contact Email Address" at bounding box center [345, 254] width 64 height 9
click at [351, 272] on input "text" at bounding box center [370, 268] width 113 height 17
paste input "kpivirotto@atlanticplywood.com;"
type input "kpivirotto@atlanticplywood.com"
click at [641, 337] on button "Next Claim" at bounding box center [654, 339] width 42 height 19
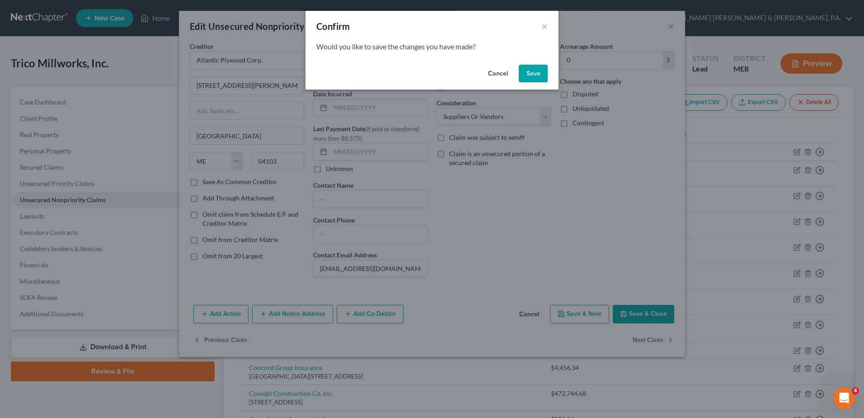
click at [537, 74] on button "Save" at bounding box center [533, 74] width 29 height 18
select select "14"
select select "15"
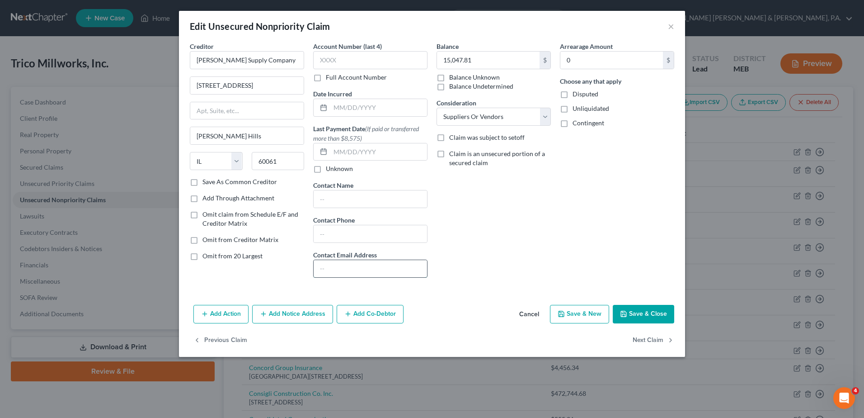
click at [336, 270] on input "text" at bounding box center [370, 268] width 113 height 17
paste input "renee.keck@wurthbsc.com;"
type input "renee.keck@wurthbsc.com"
click at [652, 341] on button "Next Claim" at bounding box center [654, 339] width 42 height 19
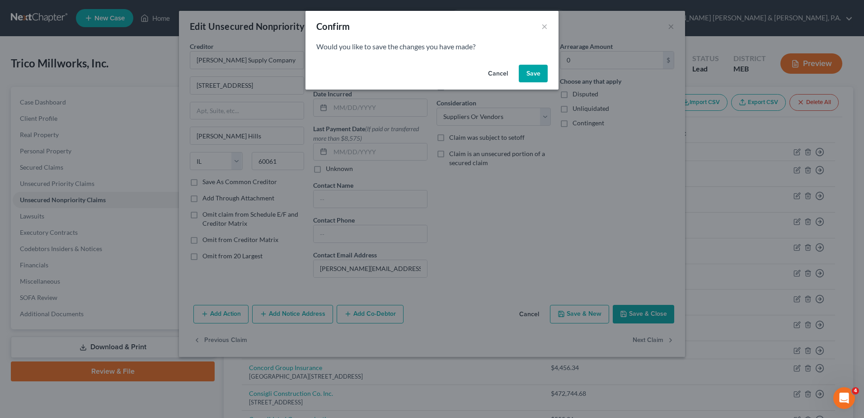
click at [535, 76] on button "Save" at bounding box center [533, 74] width 29 height 18
select select "22"
select select "15"
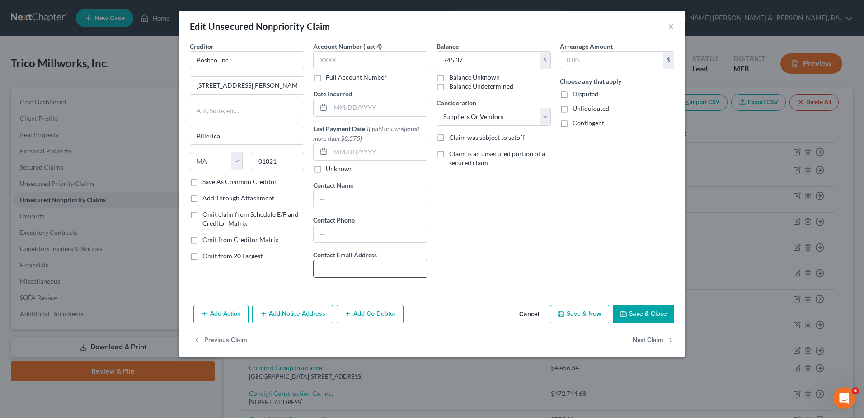
click at [344, 270] on input "text" at bounding box center [370, 268] width 113 height 17
paste input "jboshco@boshco.com;"
type input "jboshco@boshco.com"
click at [655, 340] on button "Next Claim" at bounding box center [654, 339] width 42 height 19
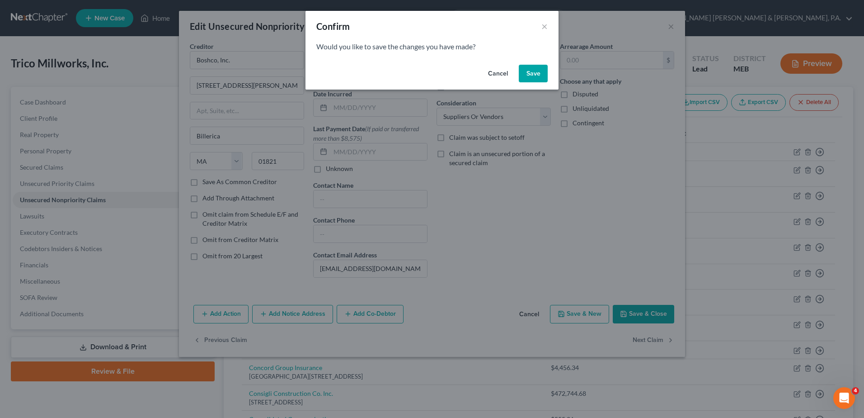
click at [534, 80] on button "Save" at bounding box center [533, 74] width 29 height 18
select select "20"
select select "15"
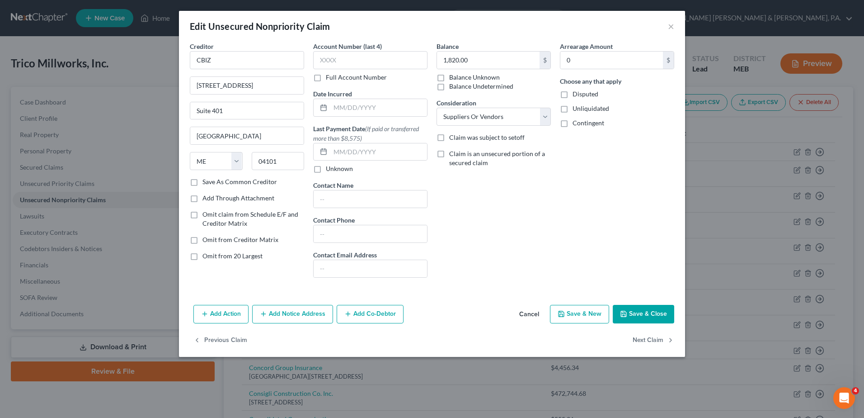
type input "0"
click at [638, 335] on button "Next Claim" at bounding box center [654, 339] width 42 height 19
select select "22"
select select "18"
drag, startPoint x: 358, startPoint y: 270, endPoint x: 350, endPoint y: 269, distance: 7.7
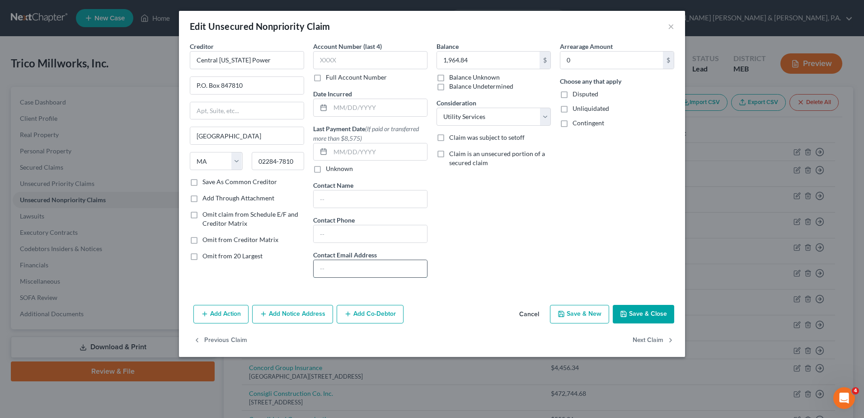
click at [358, 270] on input "text" at bounding box center [370, 268] width 113 height 17
paste input "CMPBankruptcy@cmpco.com; collections@cmpco.com;"
type input "CMPBankruptcy@cmpco.com; collections@cmpco.com"
click at [649, 339] on button "Next Claim" at bounding box center [654, 339] width 42 height 19
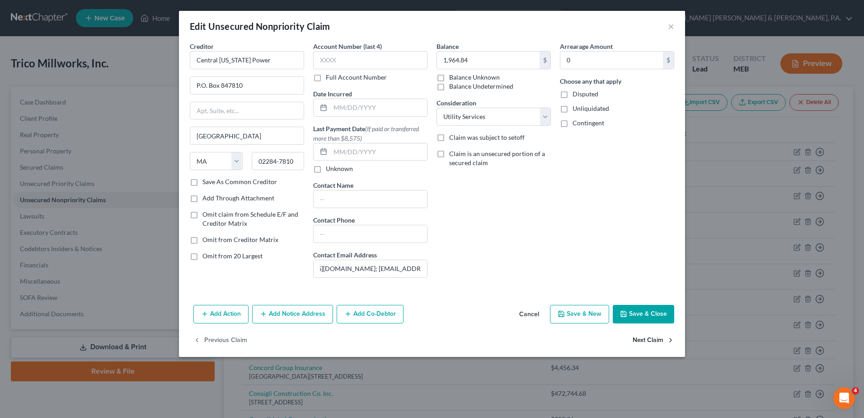
scroll to position [0, 0]
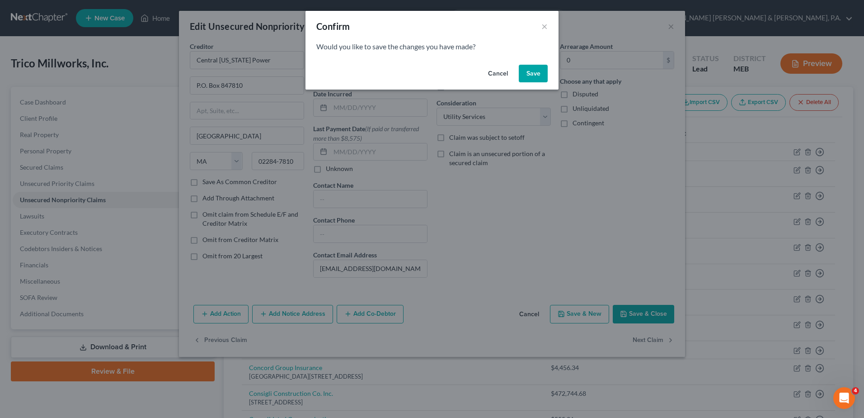
click at [531, 67] on button "Save" at bounding box center [533, 74] width 29 height 18
select select "35"
select select "15"
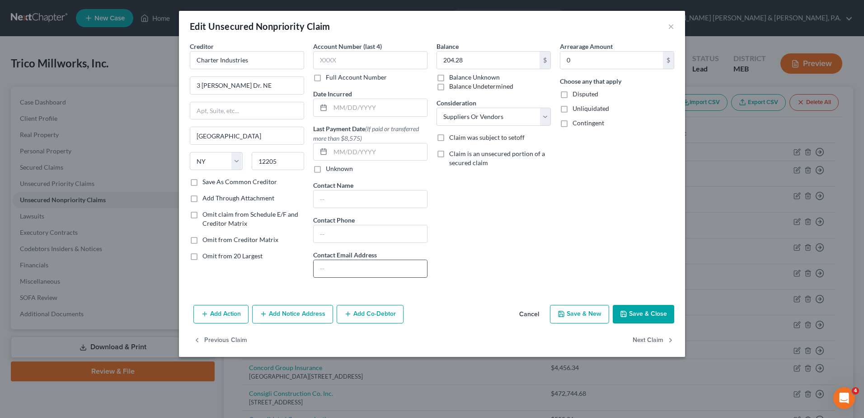
click at [330, 264] on input "text" at bounding box center [370, 268] width 113 height 17
paste input "ar@charterindustries.com;"
type input "ar@charterindustries.com"
click at [645, 336] on button "Next Claim" at bounding box center [654, 339] width 42 height 19
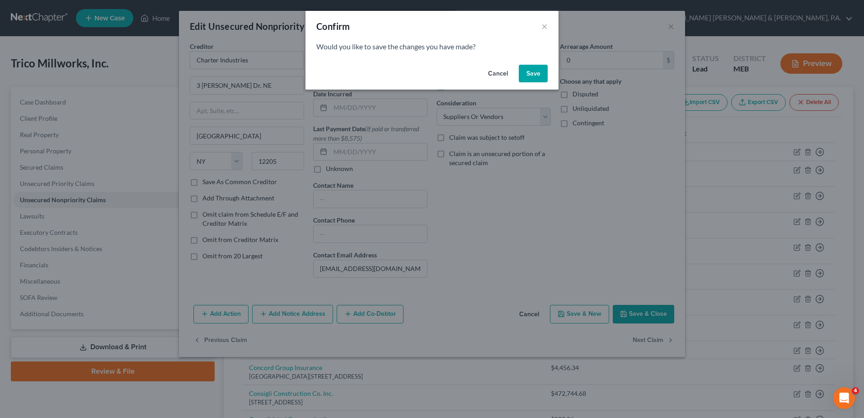
click at [541, 75] on button "Save" at bounding box center [533, 74] width 29 height 18
select select "20"
select select "15"
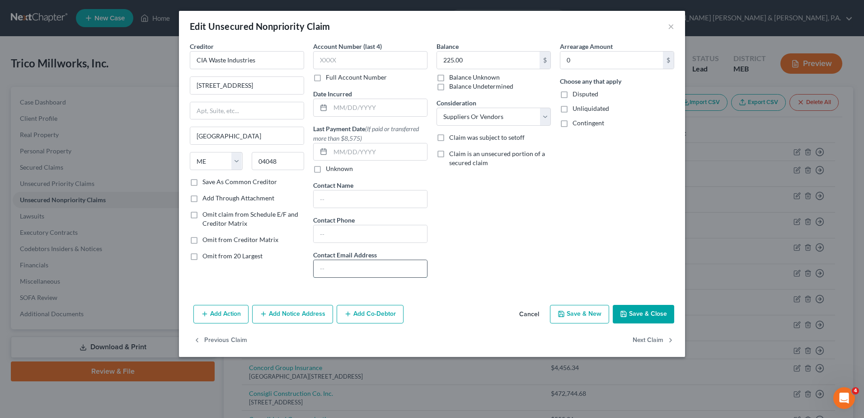
click at [360, 276] on input "text" at bounding box center [370, 268] width 113 height 17
paste input "ciasalvage19@gmail.com;"
type input "ciasalvage19@gmail.com"
click at [647, 340] on button "Next Claim" at bounding box center [654, 339] width 42 height 19
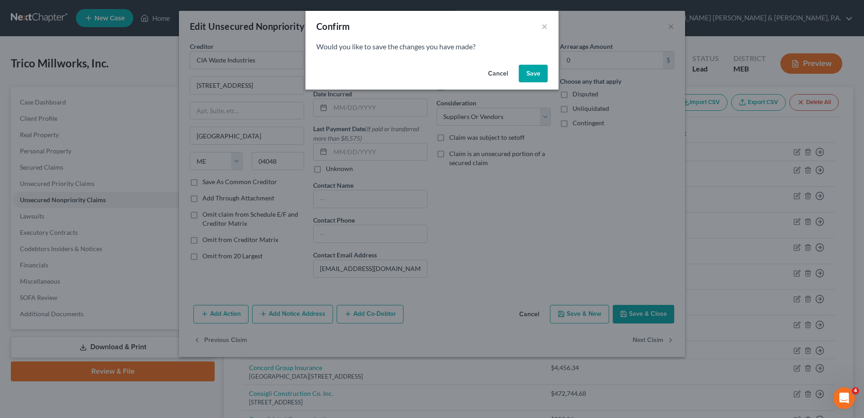
click at [535, 71] on button "Save" at bounding box center [533, 74] width 29 height 18
select select "15"
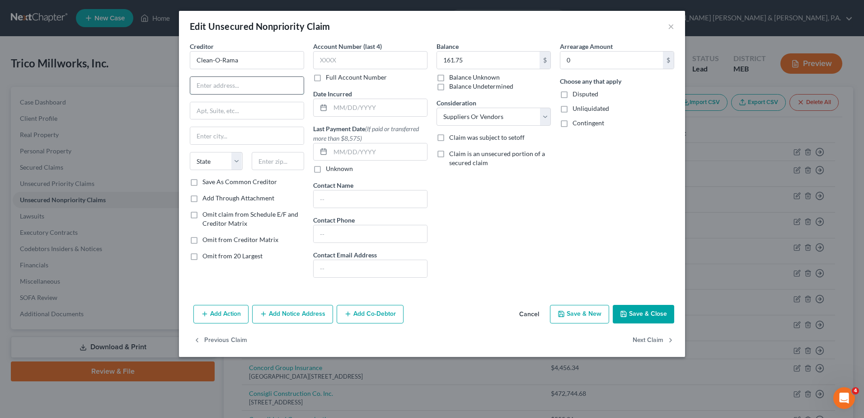
click at [244, 90] on input "text" at bounding box center [246, 85] width 113 height 17
type input "12 Bartlett Road"
type input "Gorham"
select select "20"
type input "04038"
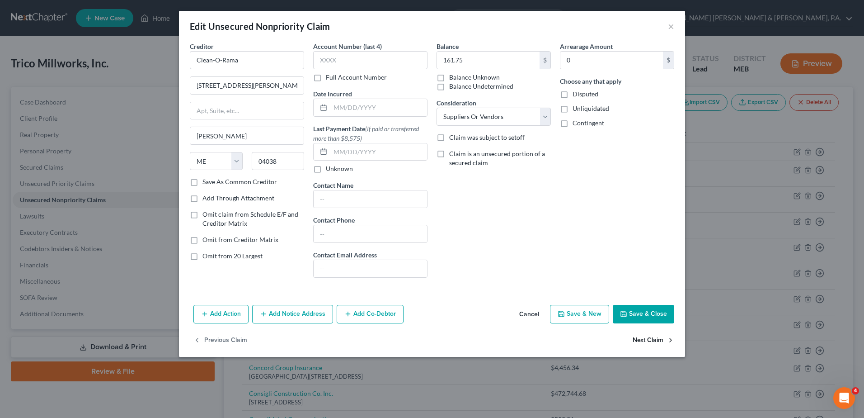
click at [656, 342] on button "Next Claim" at bounding box center [654, 339] width 42 height 19
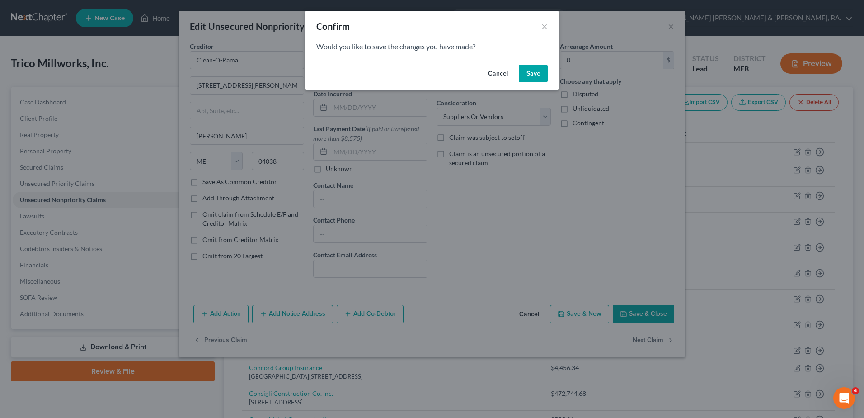
click at [527, 77] on button "Save" at bounding box center [533, 74] width 29 height 18
select select "20"
select select "14"
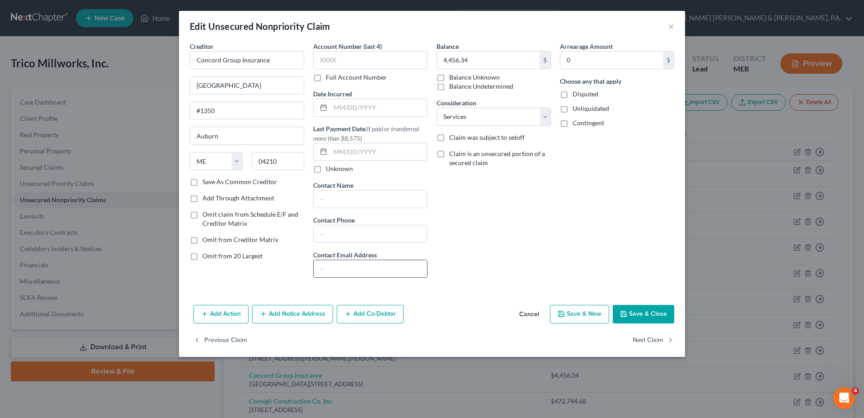
click at [355, 266] on input "text" at bounding box center [370, 268] width 113 height 17
paste input "ann@annharrisinsurance.com;"
type input "ann@annharrisinsurance.com"
click at [649, 340] on button "Next Claim" at bounding box center [654, 339] width 42 height 19
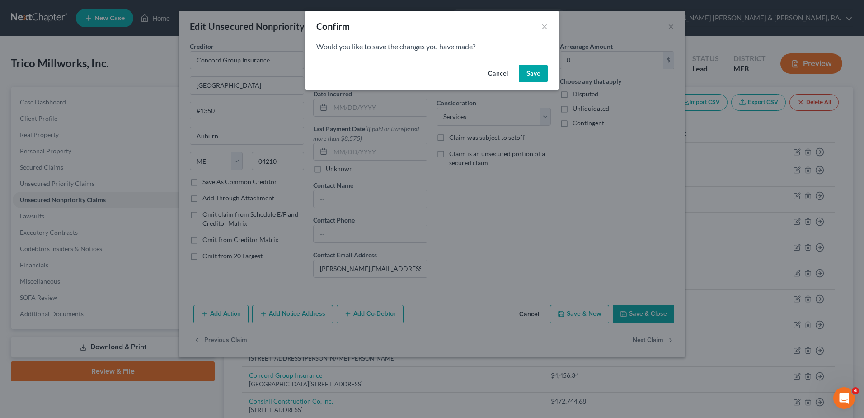
click at [522, 75] on button "Save" at bounding box center [533, 74] width 29 height 18
select select "20"
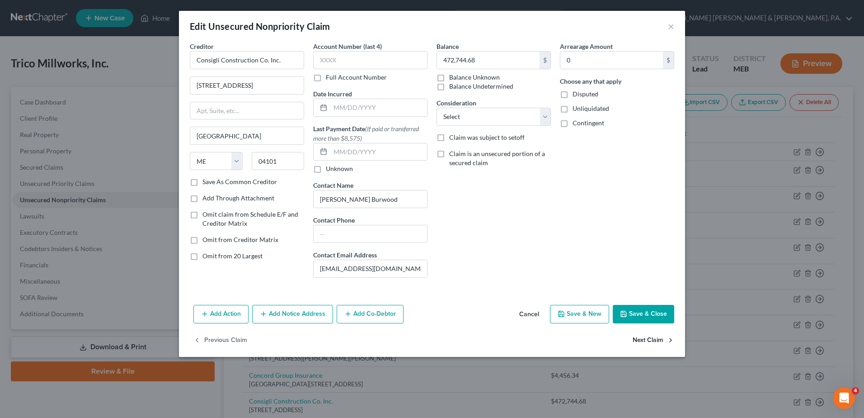
click at [664, 341] on button "Next Claim" at bounding box center [654, 339] width 42 height 19
select select "20"
select select "14"
click at [360, 270] on input "text" at bounding box center [370, 268] width 113 height 17
paste input "Tanya.Jewell@consolidated.com; credit@consolidated.com;"
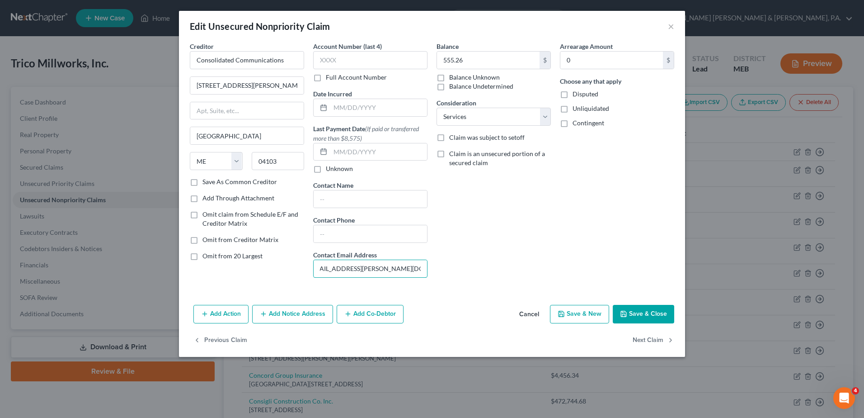
scroll to position [0, 61]
type input "Tanya.Jewell@consolidated.com; credit@consolidated.com"
click at [652, 336] on button "Next Claim" at bounding box center [654, 339] width 42 height 19
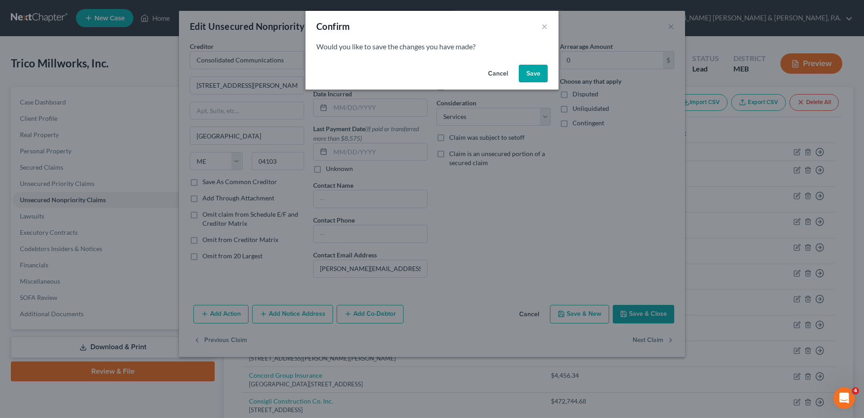
click at [532, 75] on button "Save" at bounding box center [533, 74] width 29 height 18
select select "6"
select select "15"
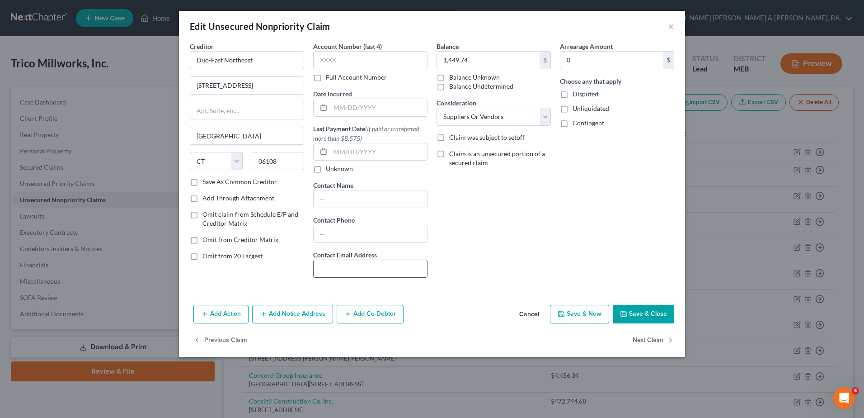
click at [339, 269] on input "text" at bounding box center [370, 268] width 113 height 17
paste input "Sales@duofastnortheast.com;"
type input "Sales@duofastnortheast.com"
click at [652, 338] on button "Next Claim" at bounding box center [654, 339] width 42 height 19
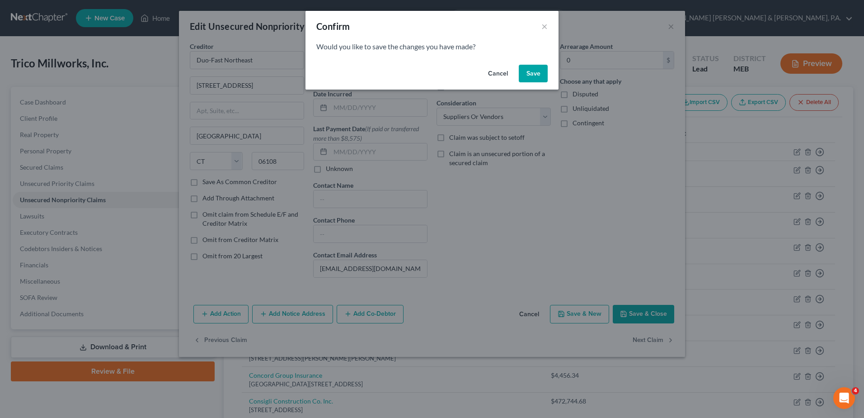
click at [537, 77] on button "Save" at bounding box center [533, 74] width 29 height 18
select select "20"
select select "14"
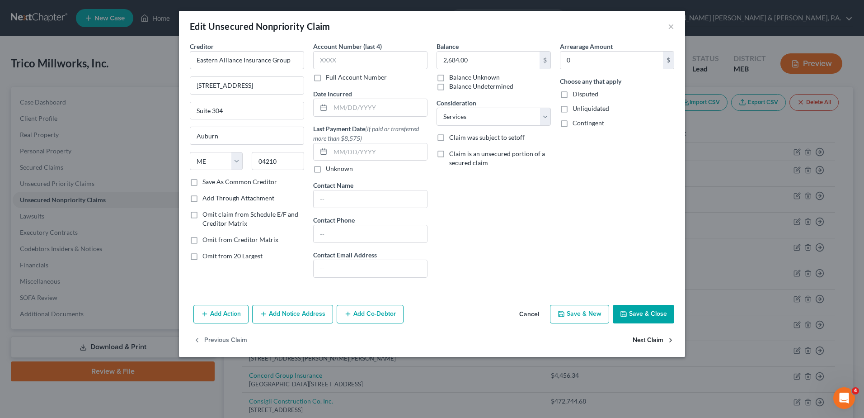
click at [638, 336] on button "Next Claim" at bounding box center [654, 339] width 42 height 19
select select "20"
select select "15"
click at [328, 270] on input "text" at bounding box center [370, 268] width 113 height 17
paste input "brian@fatandys.com;"
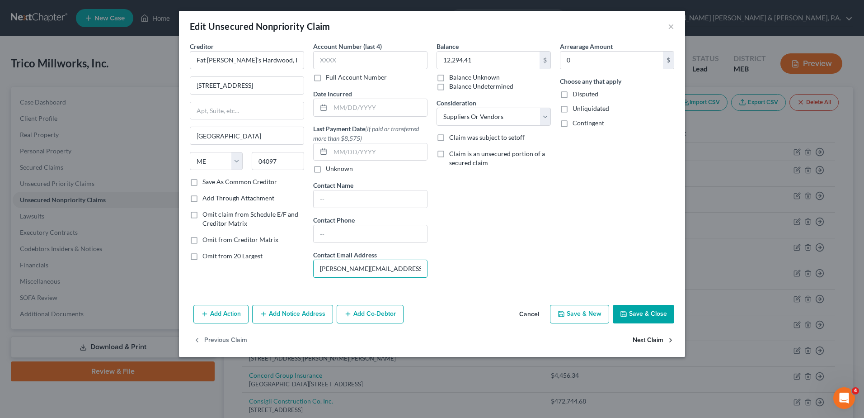
type input "brian@fatandys.com"
click at [650, 339] on button "Next Claim" at bounding box center [654, 339] width 42 height 19
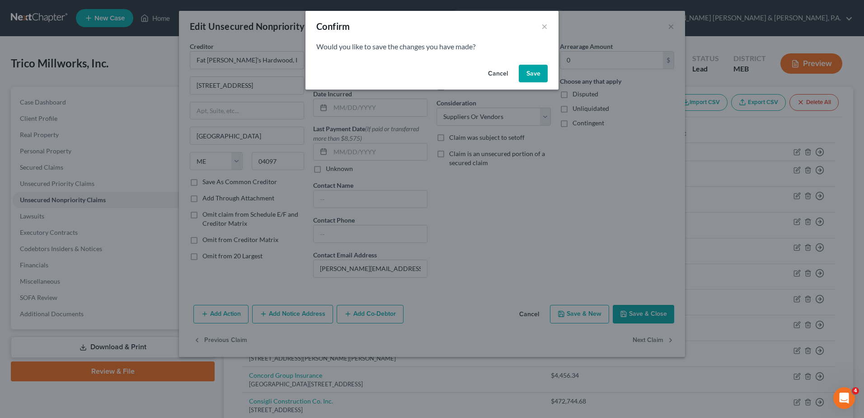
click at [546, 77] on button "Save" at bounding box center [533, 74] width 29 height 18
select select "4"
select select "15"
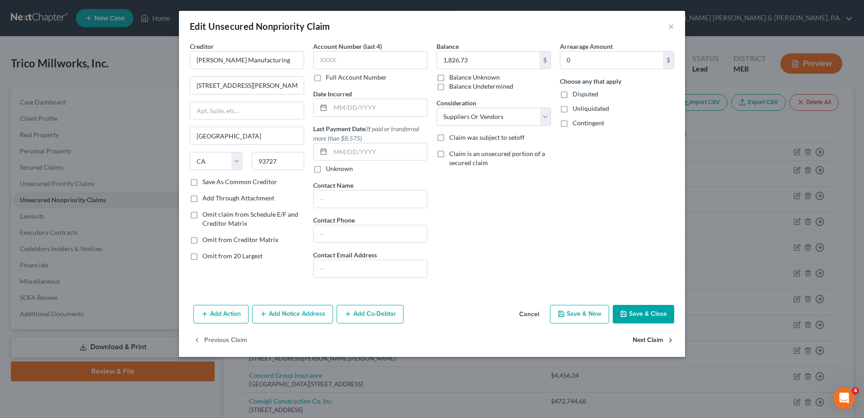
click at [653, 342] on button "Next Claim" at bounding box center [654, 339] width 42 height 19
select select "28"
click at [369, 271] on input "text" at bounding box center [370, 268] width 113 height 17
paste input "info@hafele.us"
type input "info@hafele.us"
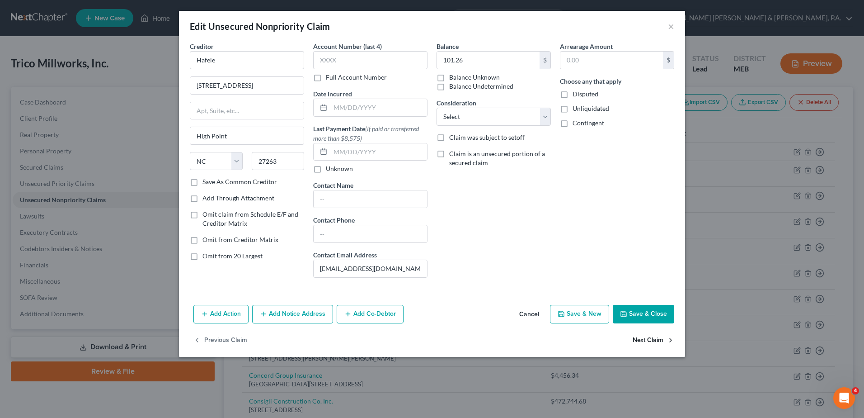
click at [639, 336] on button "Next Claim" at bounding box center [654, 339] width 42 height 19
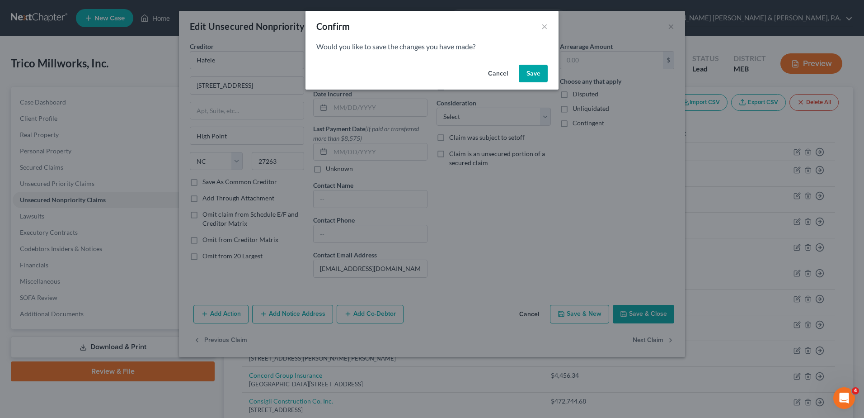
click at [532, 65] on button "Save" at bounding box center [533, 74] width 29 height 18
select select "20"
select select "15"
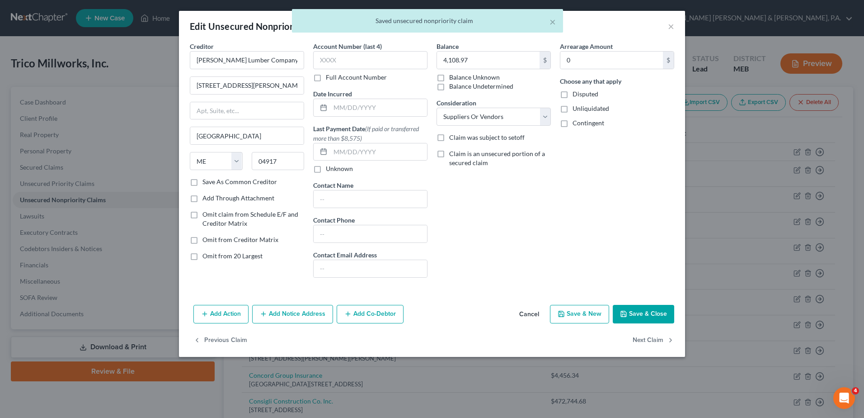
type input "0"
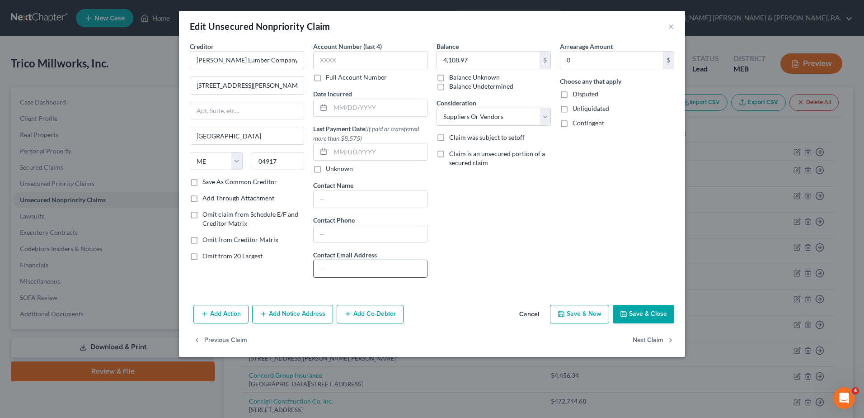
click at [372, 270] on input "text" at bounding box center [370, 268] width 113 height 17
paste input "sstoddard@hammondlumber.com;"
type input "sstoddard@hammondlumber.com"
click at [660, 341] on button "Next Claim" at bounding box center [654, 339] width 42 height 19
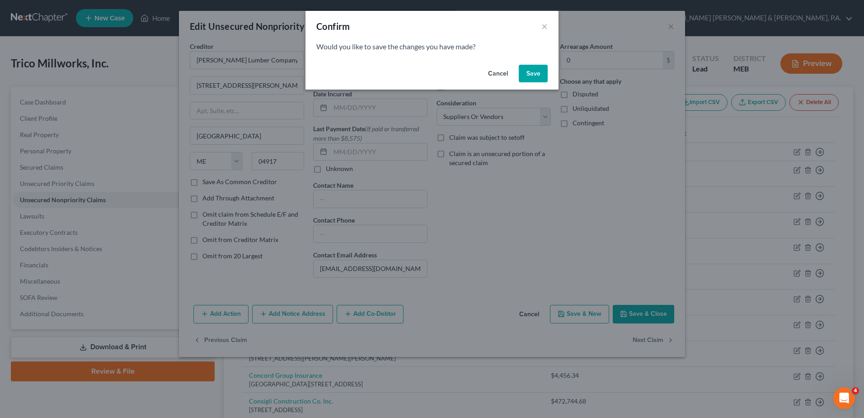
click at [522, 72] on button "Save" at bounding box center [533, 74] width 29 height 18
select select "20"
select select "14"
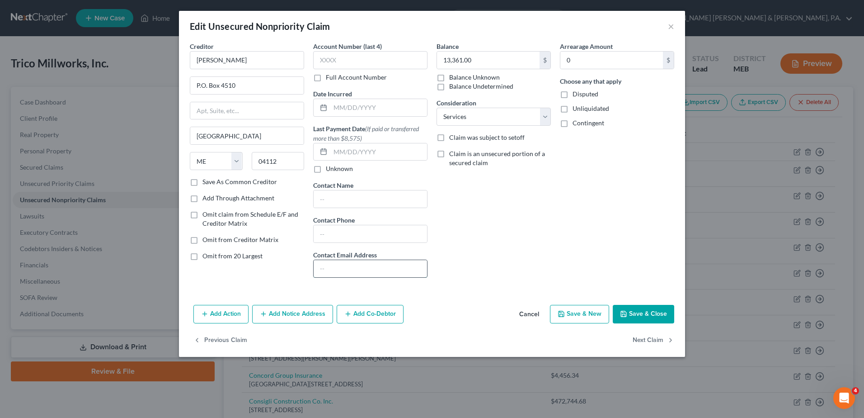
click at [385, 267] on input "text" at bounding box center [370, 268] width 113 height 17
paste input "rtpierce@jensenbaird.com;"
type input "rtpierce@jensenbaird.com"
click at [655, 343] on button "Next Claim" at bounding box center [654, 339] width 42 height 19
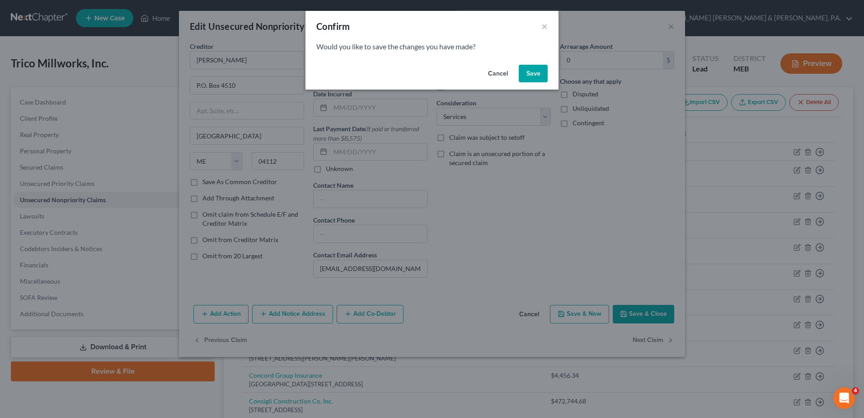
click at [530, 77] on button "Save" at bounding box center [533, 74] width 29 height 18
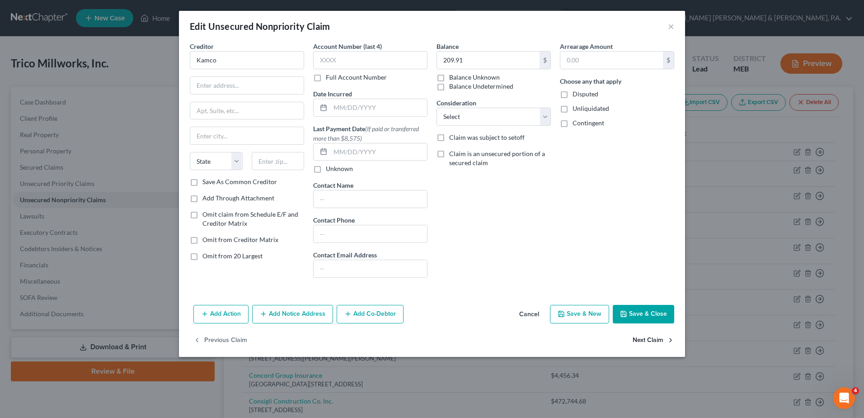
click at [665, 340] on button "Next Claim" at bounding box center [654, 339] width 42 height 19
select select "20"
select select "15"
click at [345, 265] on input "text" at bounding box center [370, 268] width 113 height 17
paste input "accounting@kljack.com;"
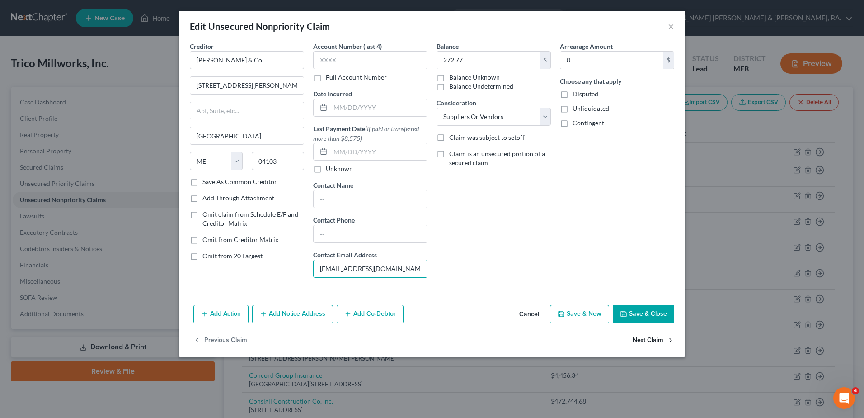
type input "accounting@kljack.com"
click at [648, 338] on button "Next Claim" at bounding box center [654, 339] width 42 height 19
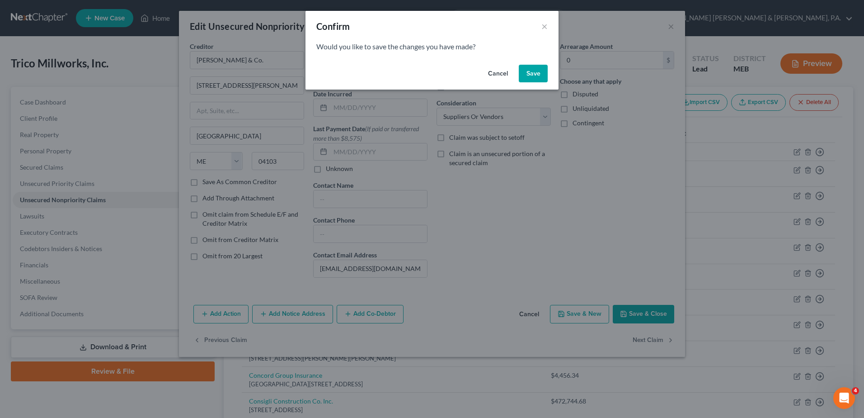
click at [532, 81] on button "Save" at bounding box center [533, 74] width 29 height 18
select select "33"
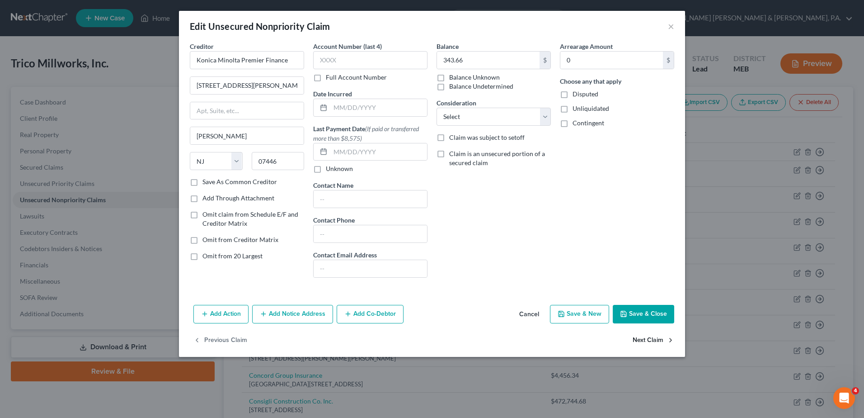
click at [651, 338] on button "Next Claim" at bounding box center [654, 339] width 42 height 19
select select "20"
click at [364, 265] on input "text" at bounding box center [370, 268] width 113 height 17
paste input "sales@mathieusaw.com;"
type input "sales@mathieusaw.com"
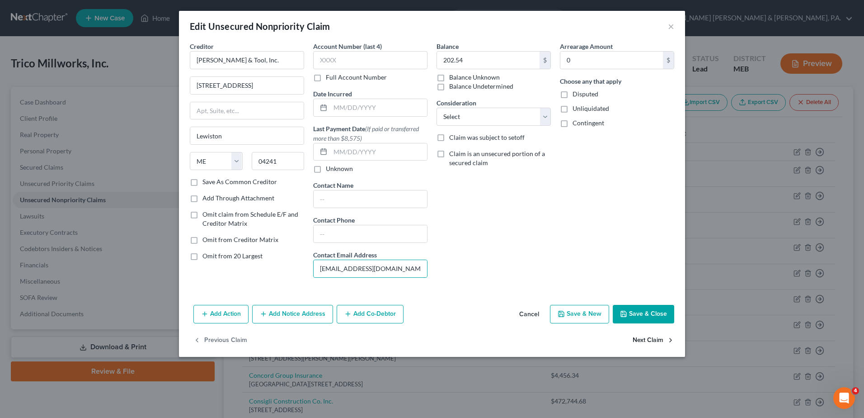
click at [647, 337] on button "Next Claim" at bounding box center [654, 339] width 42 height 19
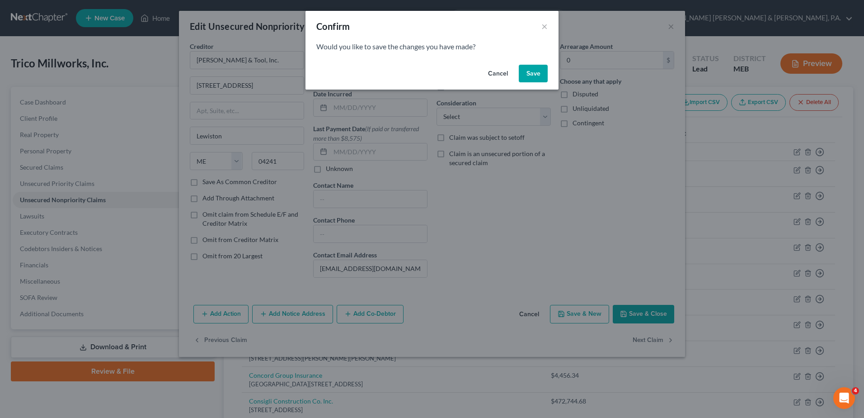
click at [543, 73] on button "Save" at bounding box center [533, 74] width 29 height 18
select select "14"
select select "15"
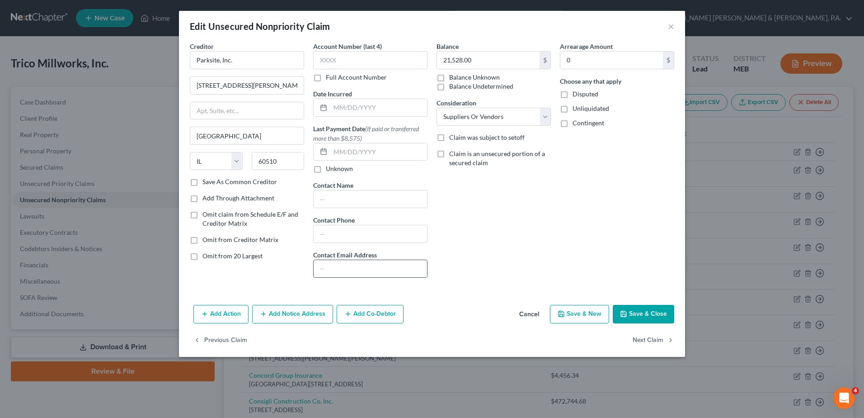
click at [356, 277] on div at bounding box center [370, 268] width 114 height 18
click at [354, 268] on input "text" at bounding box center [370, 268] width 113 height 17
paste input "charissa.zack@parksite.com;"
type input "charissa.zack@parksite.com"
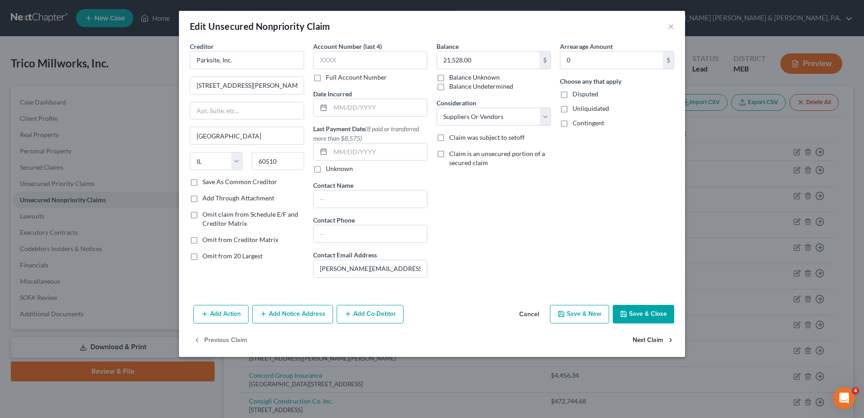
click at [654, 337] on button "Next Claim" at bounding box center [654, 339] width 42 height 19
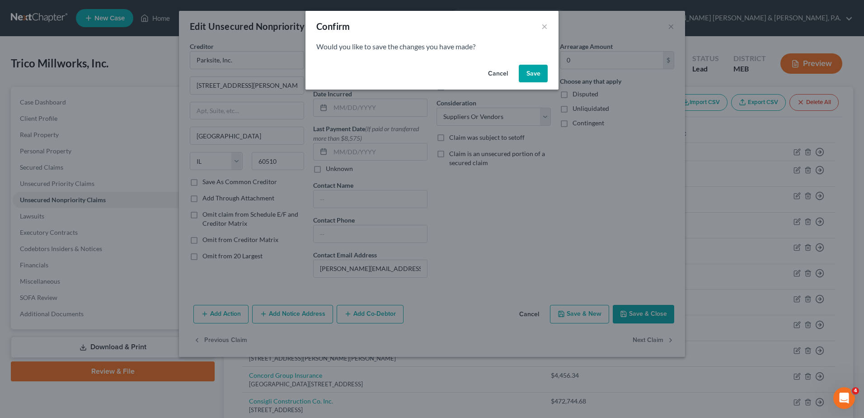
click at [532, 76] on button "Save" at bounding box center [533, 74] width 29 height 18
select select "20"
select select "14"
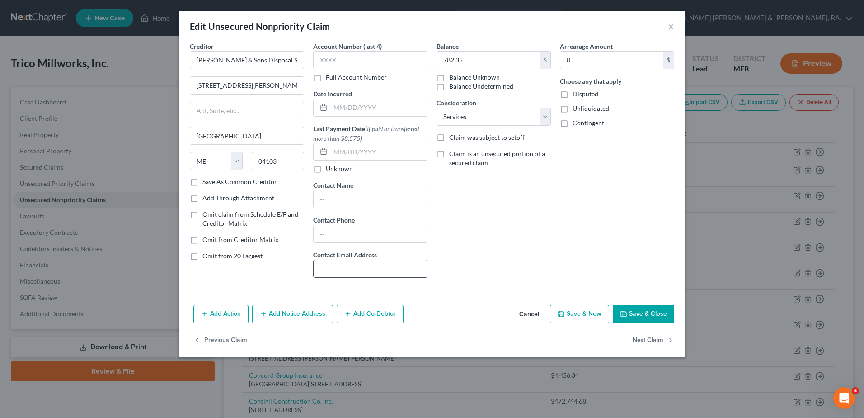
click at [331, 268] on input "text" at bounding box center [370, 268] width 113 height 17
paste input "jessica@reynoldsandsonsdisposal.com;"
type input "jessica@reynoldsandsonsdisposal.com"
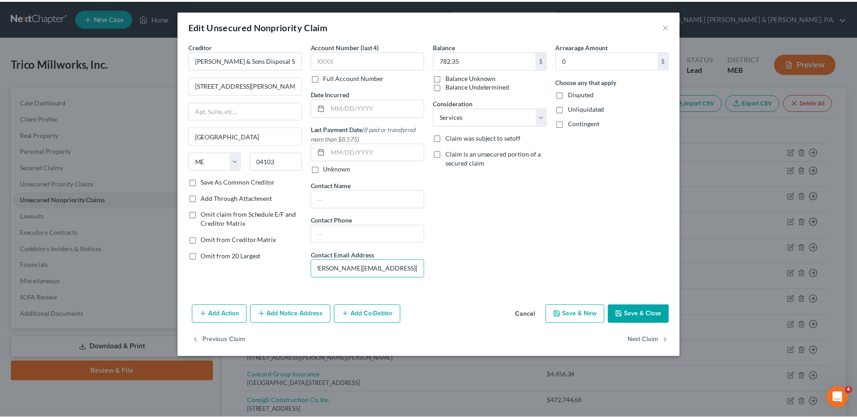
scroll to position [0, 0]
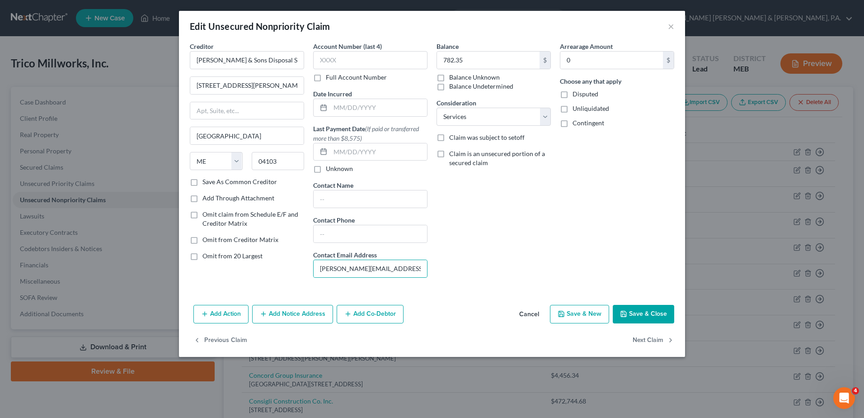
click at [676, 343] on div "Previous Claim Next Claim" at bounding box center [432, 343] width 506 height 26
click at [653, 341] on button "Next Claim" at bounding box center [654, 339] width 42 height 19
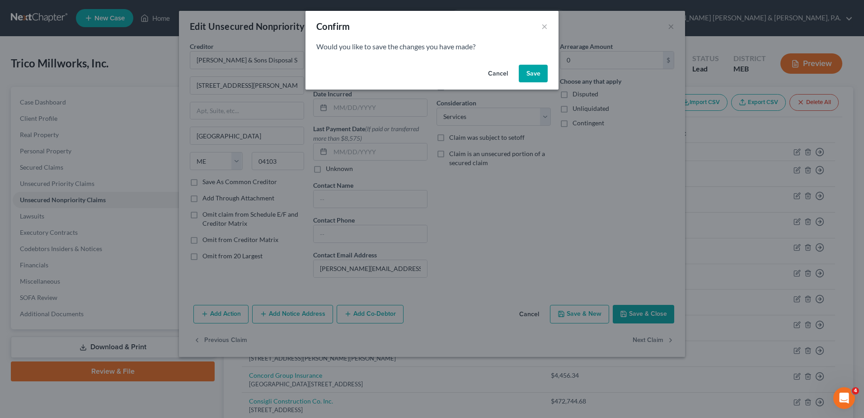
click at [539, 69] on button "Save" at bounding box center [533, 74] width 29 height 18
select select "20"
select select "15"
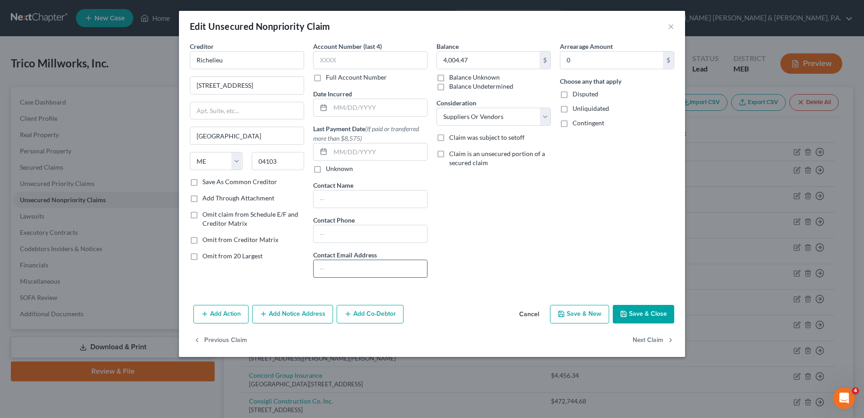
click at [391, 271] on input "text" at bounding box center [370, 268] width 113 height 17
paste input "aPienkosz@richeliu.com;"
type input "aPienkosz@richeliu.com"
click at [668, 339] on icon "button" at bounding box center [670, 339] width 7 height 7
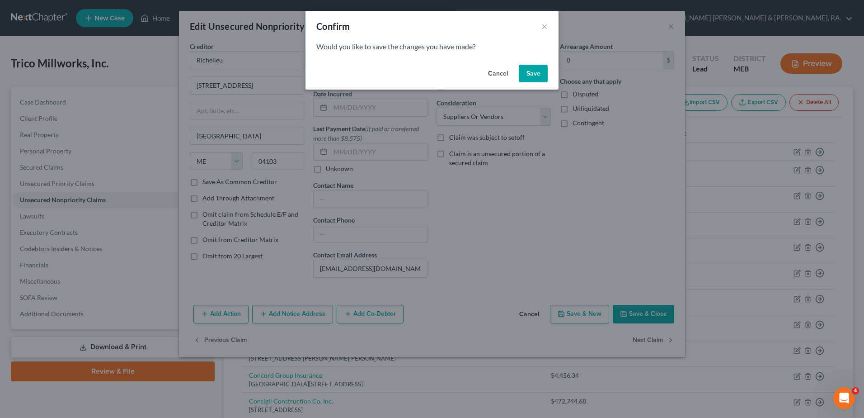
click at [541, 76] on button "Save" at bounding box center [533, 74] width 29 height 18
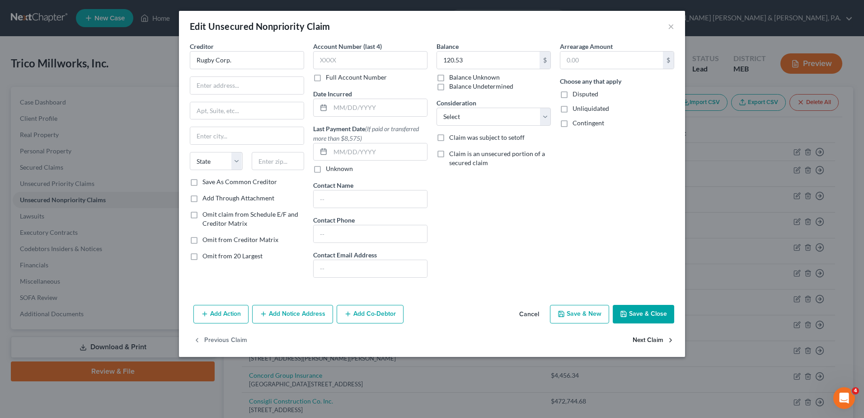
click at [641, 334] on button "Next Claim" at bounding box center [654, 339] width 42 height 19
select select "20"
select select "15"
click at [353, 266] on input "text" at bounding box center [370, 268] width 113 height 17
paste input "bill@steepfallsbuildingsupply.com;"
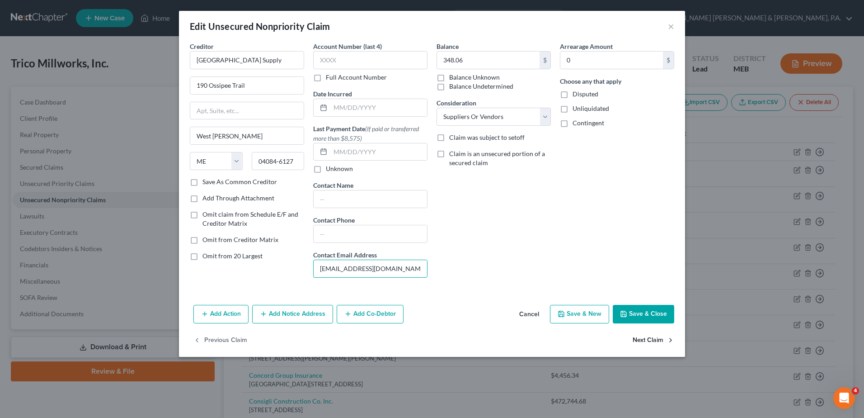
type input "bill@steepfallsbuildingsupply.com"
click at [662, 342] on button "Next Claim" at bounding box center [654, 339] width 42 height 19
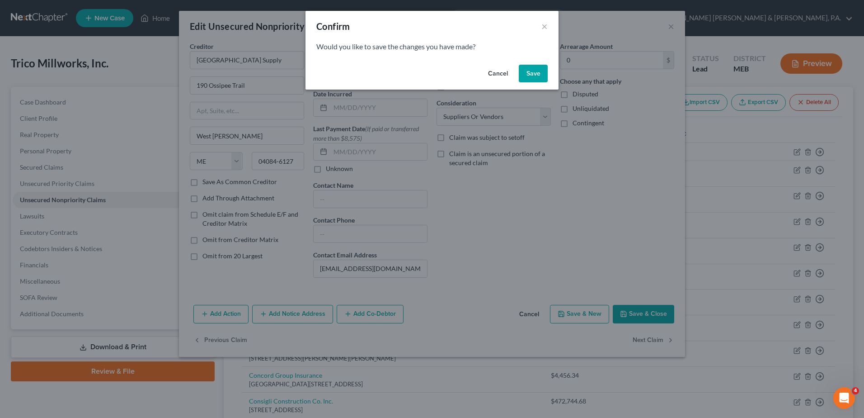
click at [528, 76] on button "Save" at bounding box center [533, 74] width 29 height 18
select select "20"
select select "14"
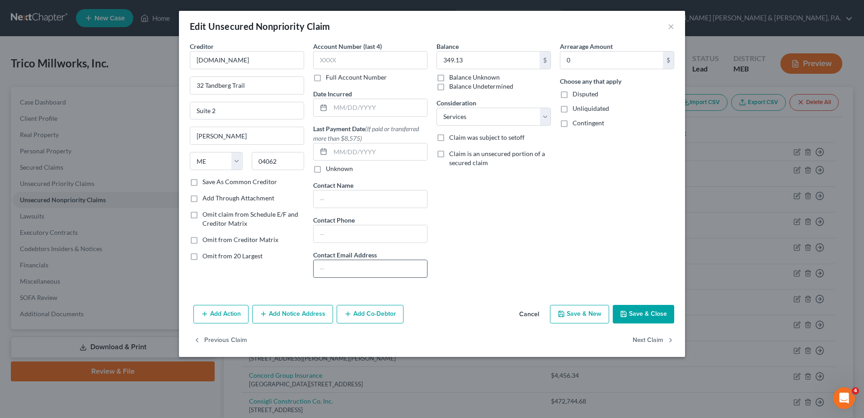
click at [367, 274] on input "text" at bounding box center [370, 268] width 113 height 17
paste input "scarchidi@systemarchitecture.net;"
type input "scarchidi@systemarchitecture.net"
click at [643, 340] on button "Next Claim" at bounding box center [654, 339] width 42 height 19
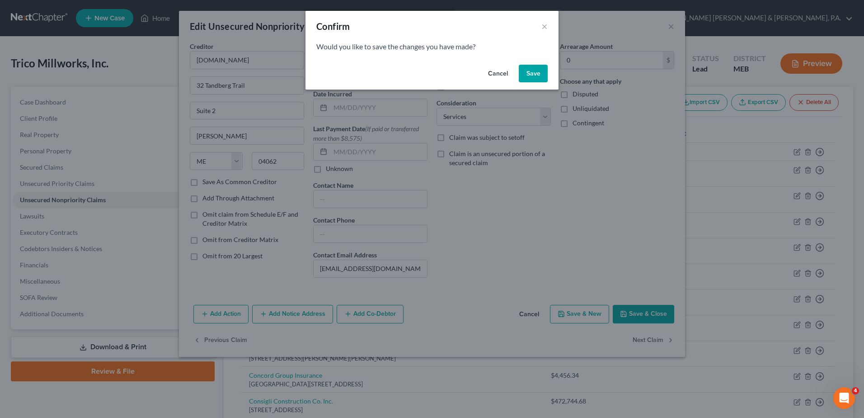
click at [535, 72] on button "Save" at bounding box center [533, 74] width 29 height 18
select select "50"
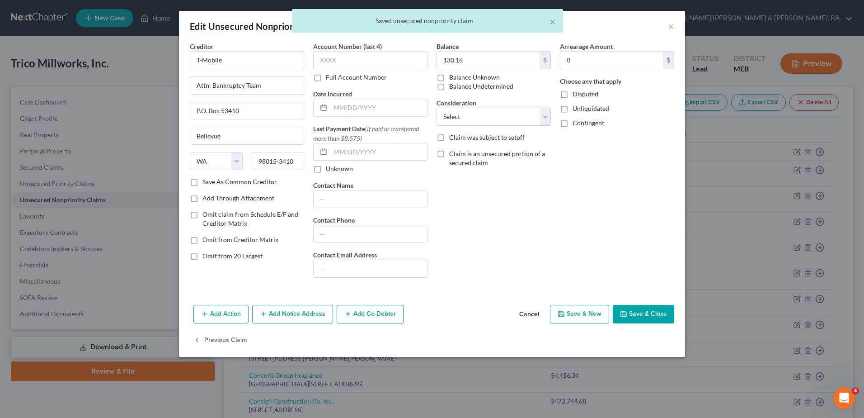
click at [675, 27] on div "× Saved unsecured nonpriority claim" at bounding box center [427, 23] width 864 height 28
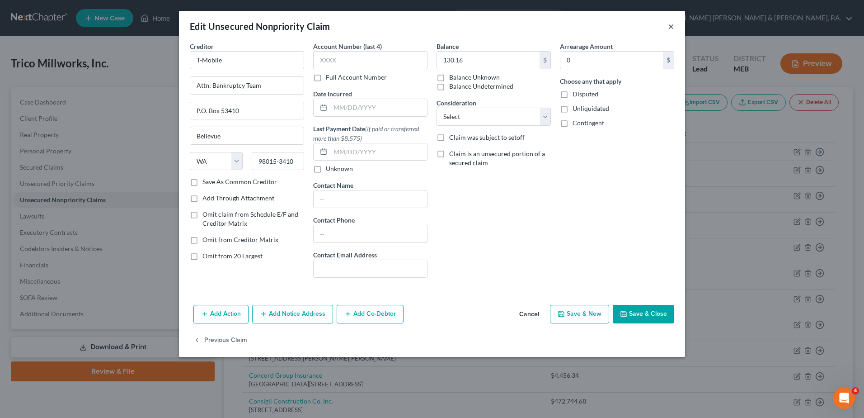
click at [670, 26] on button "×" at bounding box center [671, 26] width 6 height 11
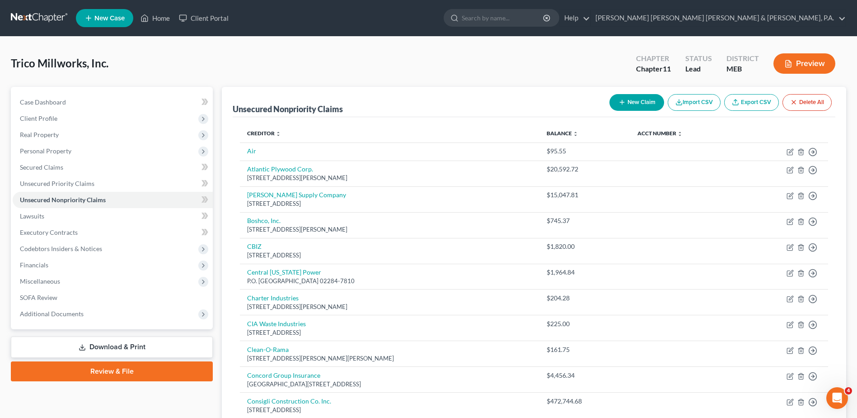
click at [814, 65] on button "Preview" at bounding box center [805, 63] width 62 height 20
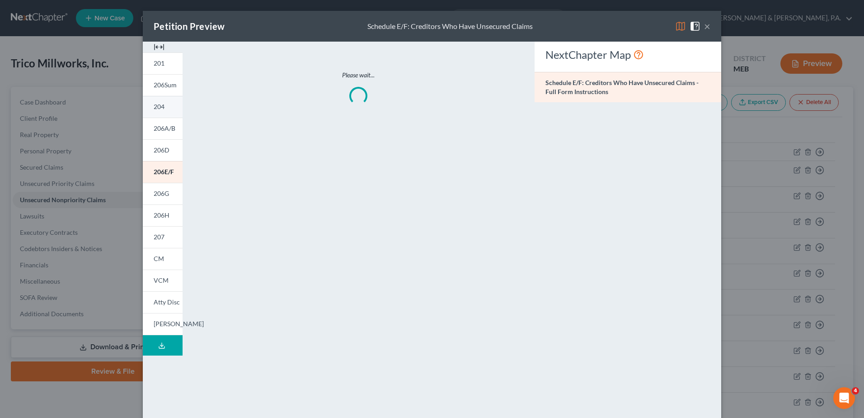
click at [159, 108] on span "204" at bounding box center [159, 107] width 11 height 8
click at [166, 111] on link "204" at bounding box center [163, 107] width 40 height 22
click at [704, 26] on button "×" at bounding box center [707, 26] width 6 height 11
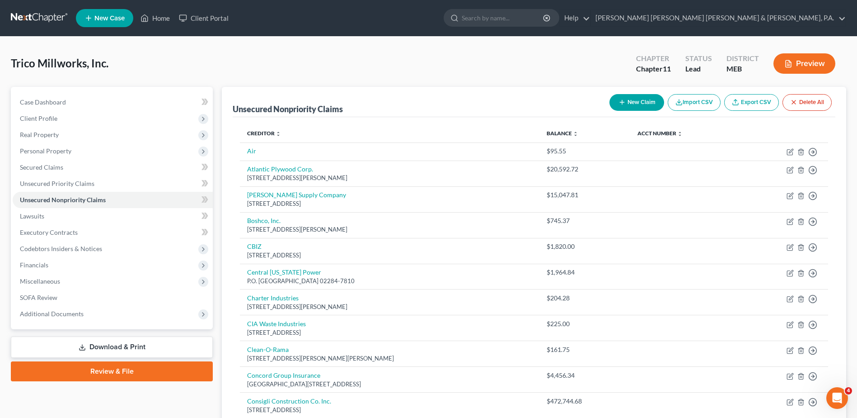
click at [136, 339] on link "Download & Print" at bounding box center [112, 346] width 202 height 21
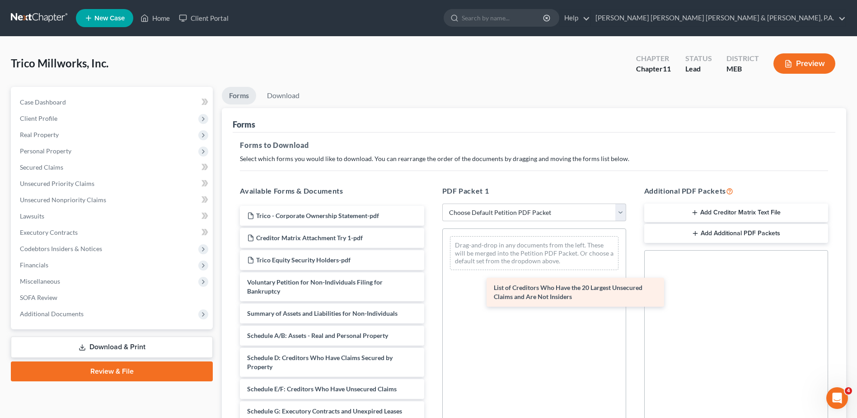
drag, startPoint x: 305, startPoint y: 340, endPoint x: 552, endPoint y: 282, distance: 253.9
click at [431, 282] on div "List of Creditors Who Have the 20 Largest Unsecured Claims and Are Not Insiders…" at bounding box center [332, 400] width 198 height 388
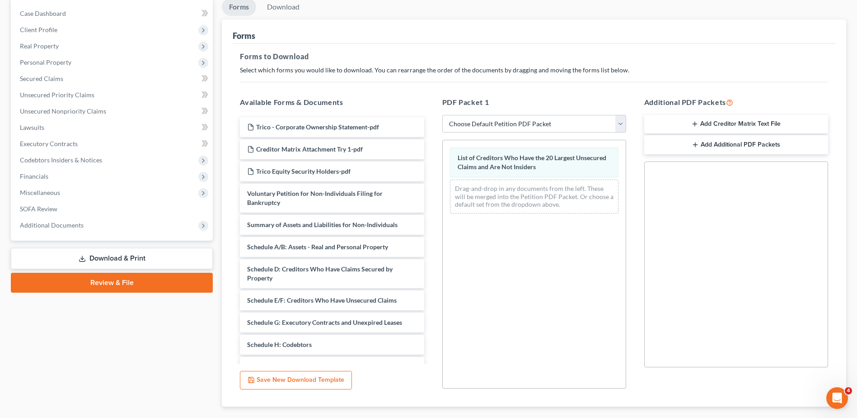
scroll to position [141, 0]
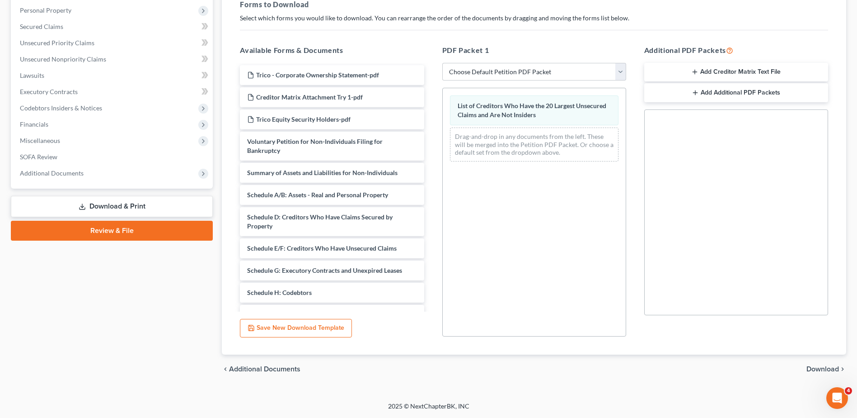
click at [814, 371] on span "Download" at bounding box center [823, 368] width 33 height 7
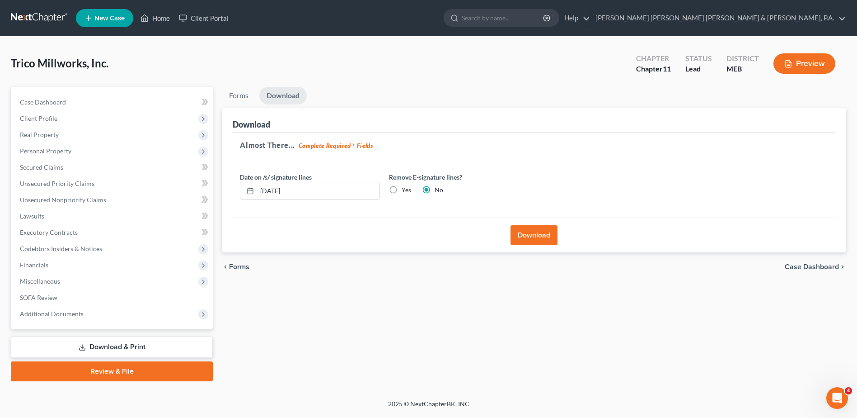
scroll to position [0, 0]
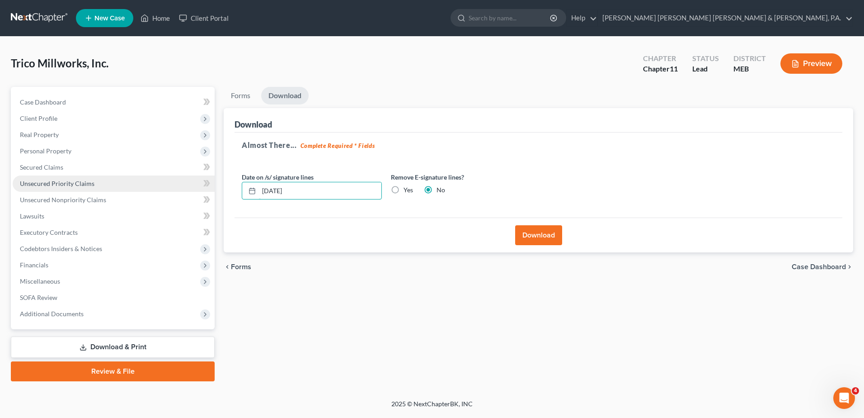
drag, startPoint x: 326, startPoint y: 189, endPoint x: 60, endPoint y: 187, distance: 266.2
click at [62, 188] on div "Petition Navigation Case Dashboard Payments Invoices Payments Payments Credit R…" at bounding box center [432, 234] width 852 height 294
click at [404, 193] on label "Yes" at bounding box center [408, 189] width 9 height 9
click at [407, 191] on input "Yes" at bounding box center [410, 188] width 6 height 6
radio input "true"
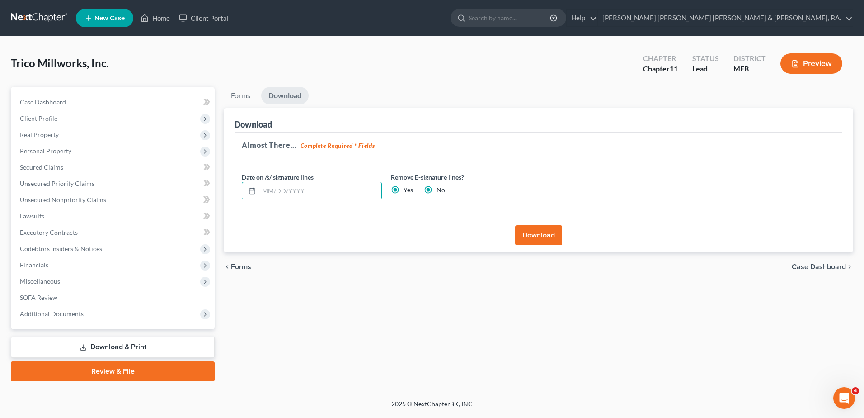
radio input "false"
click at [545, 235] on button "Download" at bounding box center [538, 235] width 47 height 20
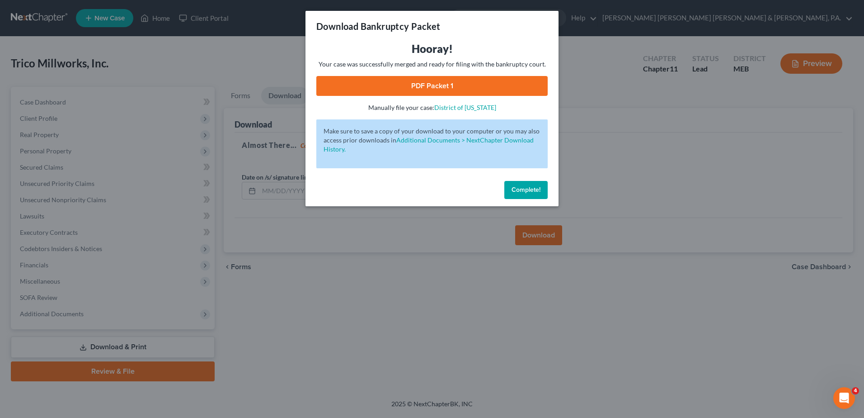
click at [451, 82] on link "PDF Packet 1" at bounding box center [431, 86] width 231 height 20
click at [522, 186] on span "Complete!" at bounding box center [526, 190] width 29 height 8
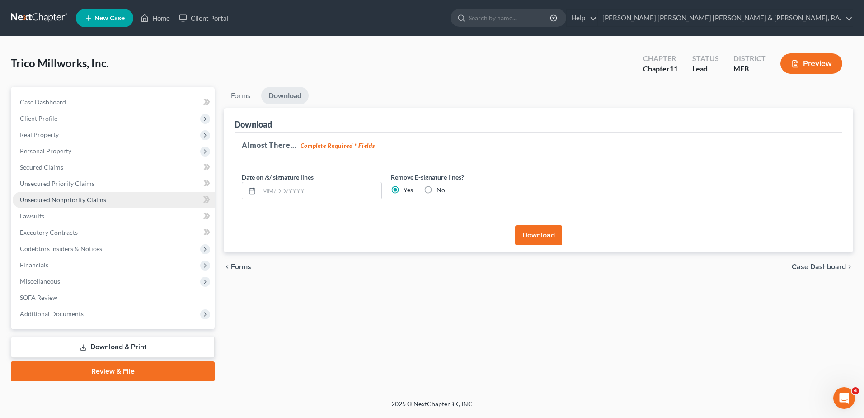
click at [67, 196] on span "Unsecured Nonpriority Claims" at bounding box center [63, 200] width 86 height 8
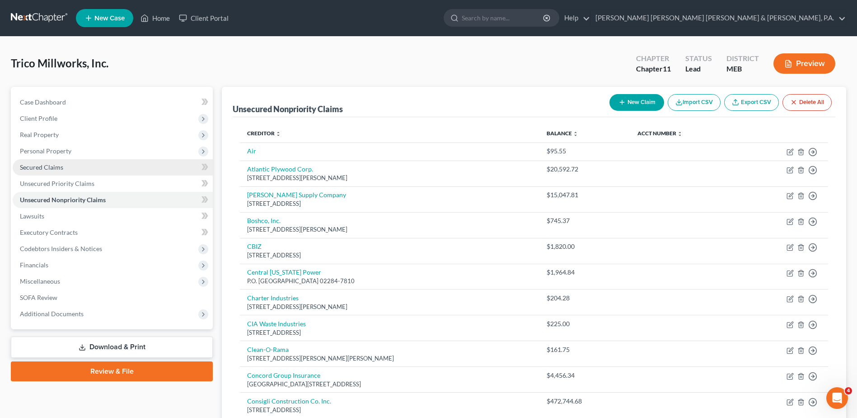
click at [79, 167] on link "Secured Claims" at bounding box center [113, 167] width 200 height 16
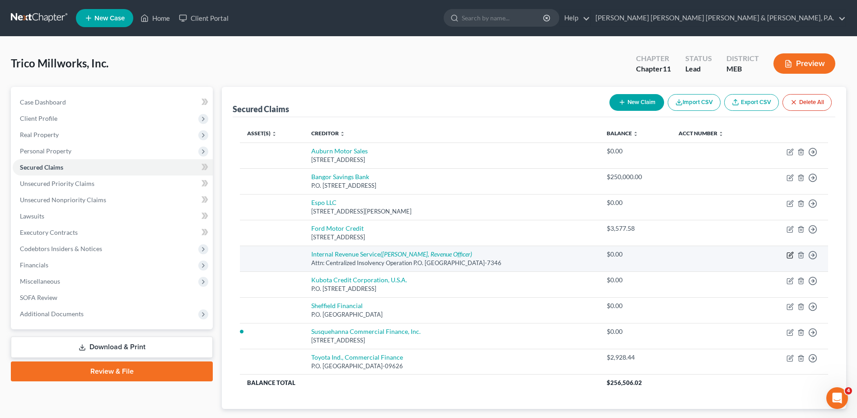
click at [791, 252] on icon "button" at bounding box center [790, 254] width 7 height 7
select select "39"
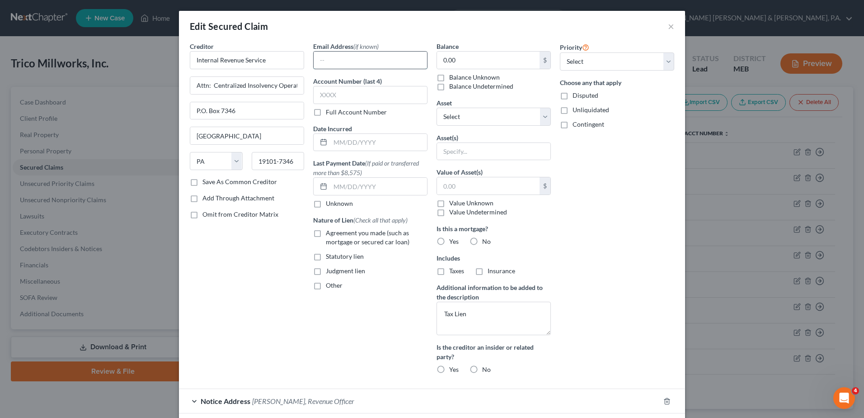
click at [359, 62] on input "text" at bounding box center [370, 60] width 113 height 17
paste input "scott.miller@irs.gov"
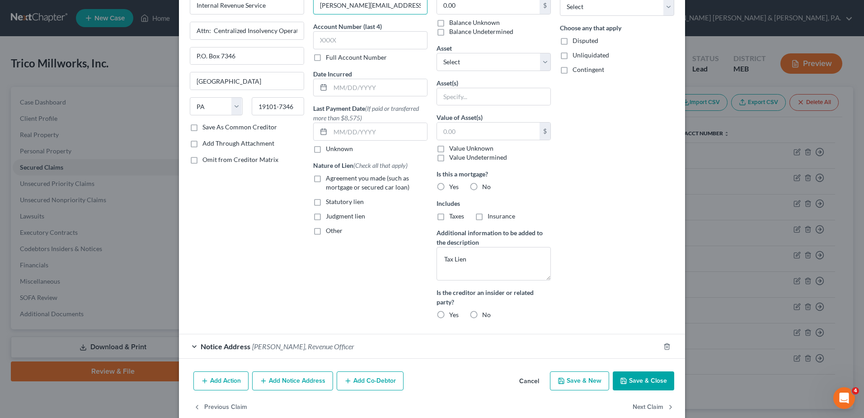
scroll to position [71, 0]
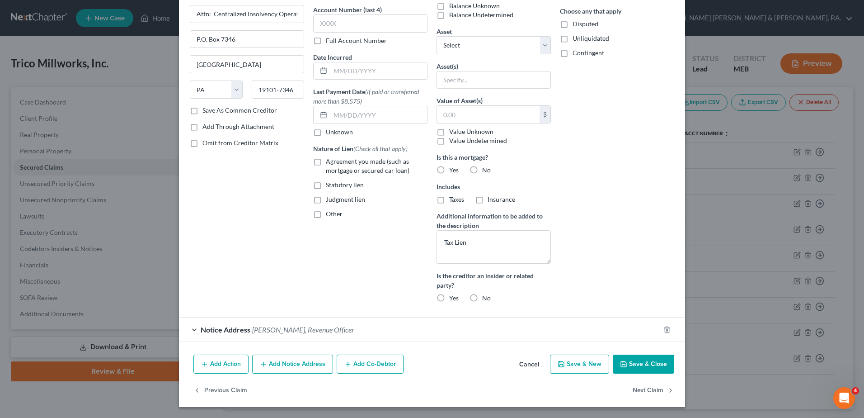
type input "scott.miller@irs.gov"
click at [642, 361] on button "Save & Close" at bounding box center [643, 363] width 61 height 19
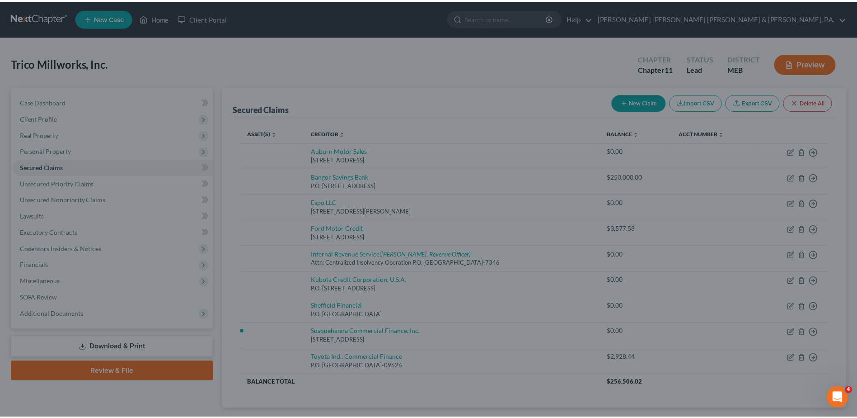
scroll to position [0, 0]
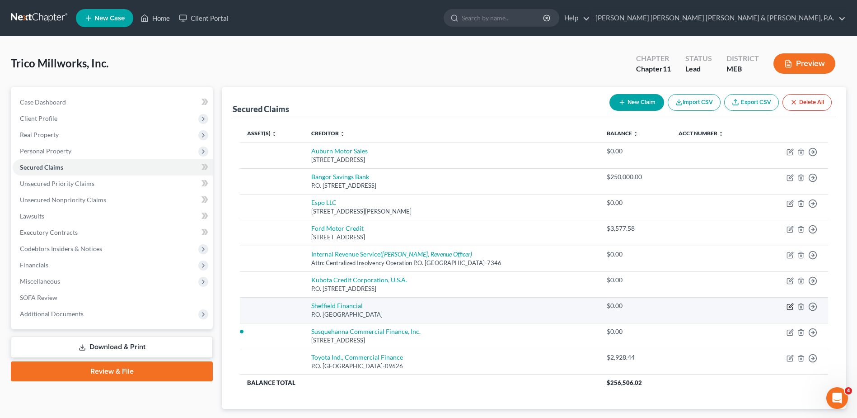
click at [790, 305] on icon "button" at bounding box center [790, 306] width 7 height 7
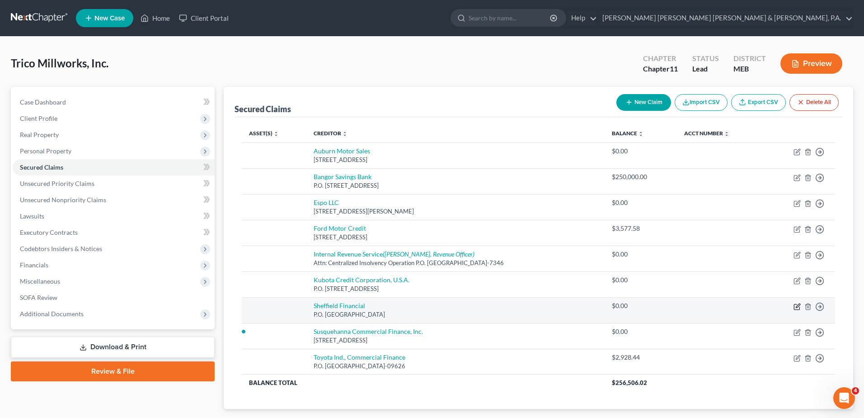
select select "28"
select select "0"
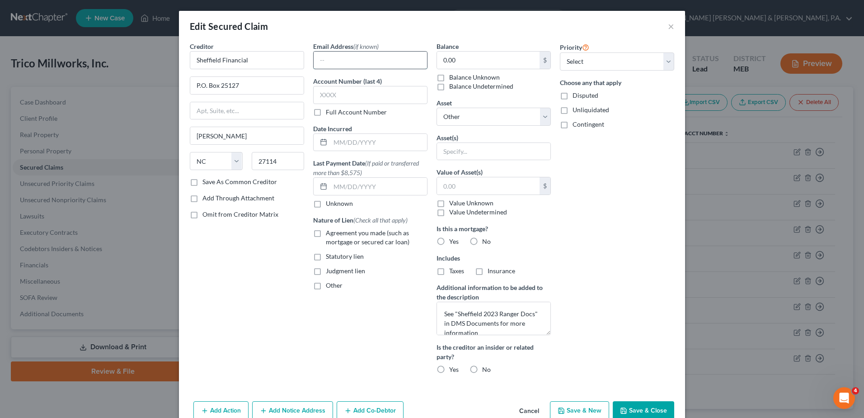
click at [324, 59] on input "text" at bounding box center [370, 60] width 113 height 17
paste input "collectors@sheffieldfinancial.com;"
type input "collectors@sheffieldfinancial.com;"
click at [638, 408] on button "Save & Close" at bounding box center [643, 410] width 61 height 19
select select
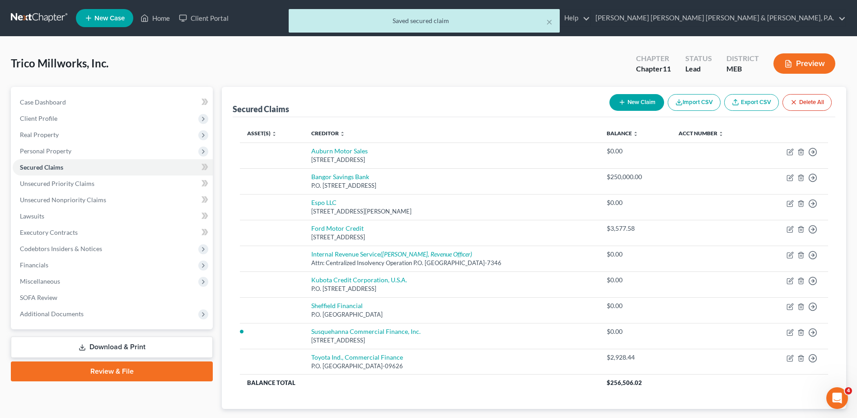
click at [349, 98] on div "Secured Claims New Claim Import CSV Export CSV Delete All" at bounding box center [534, 102] width 603 height 30
click at [46, 200] on span "Unsecured Nonpriority Claims" at bounding box center [63, 200] width 86 height 8
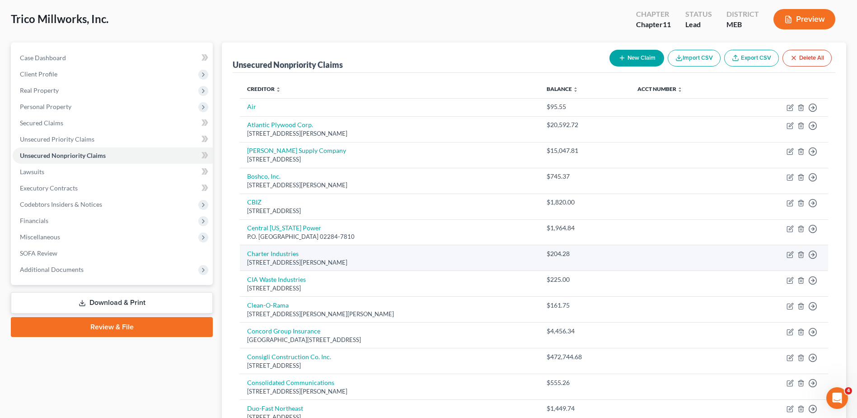
scroll to position [45, 0]
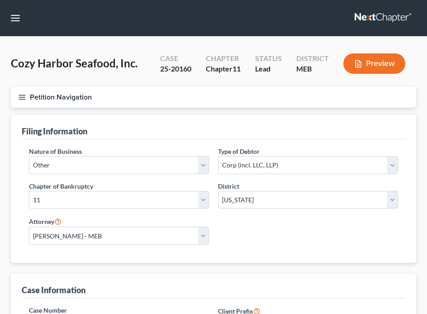
select select "3"
select select "1"
select select "37"
select select "2"
